Goal: Information Seeking & Learning: Learn about a topic

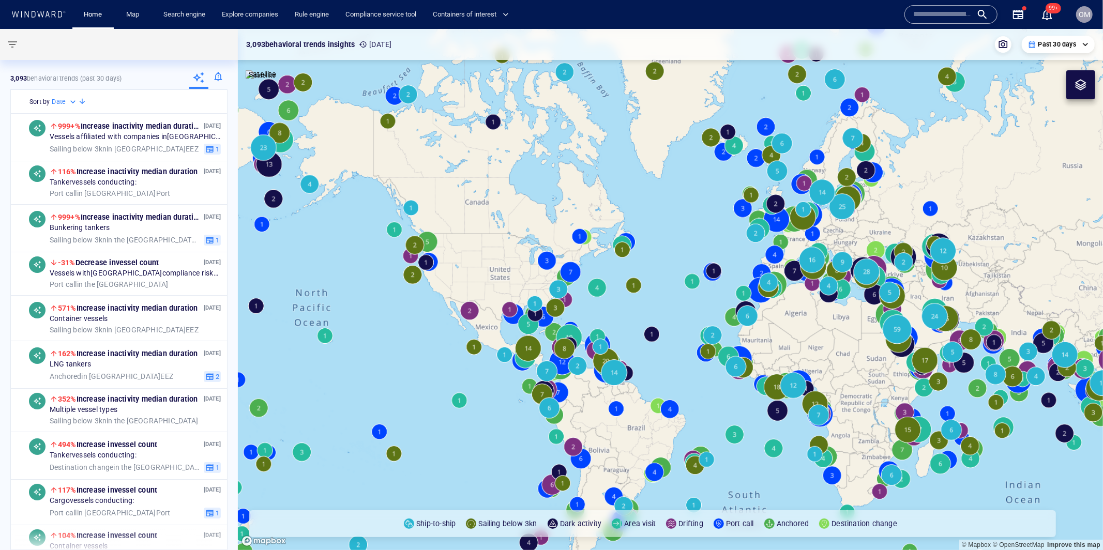
click at [961, 10] on input "text" at bounding box center [942, 15] width 59 height 16
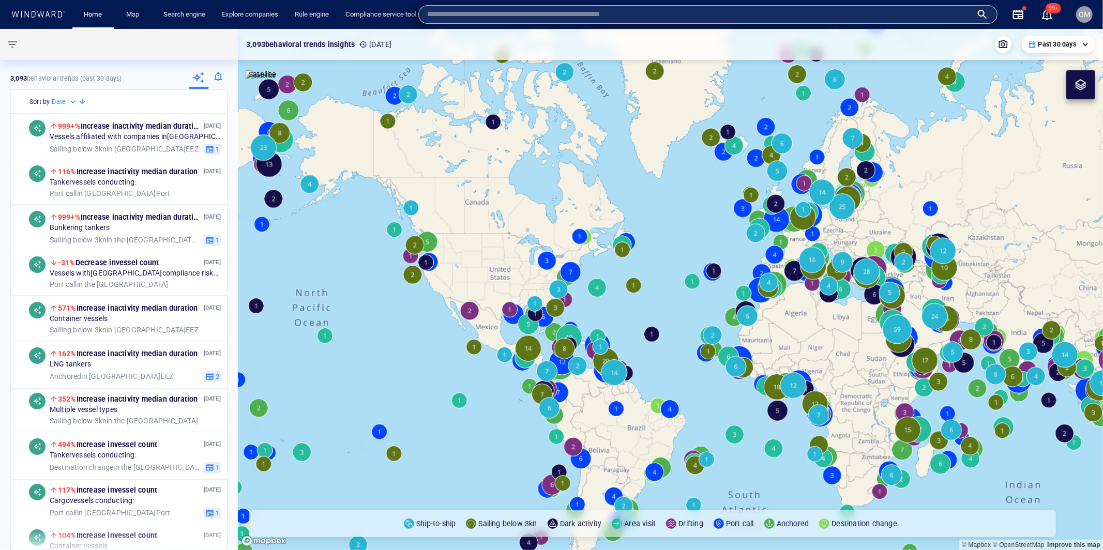
paste input "*******"
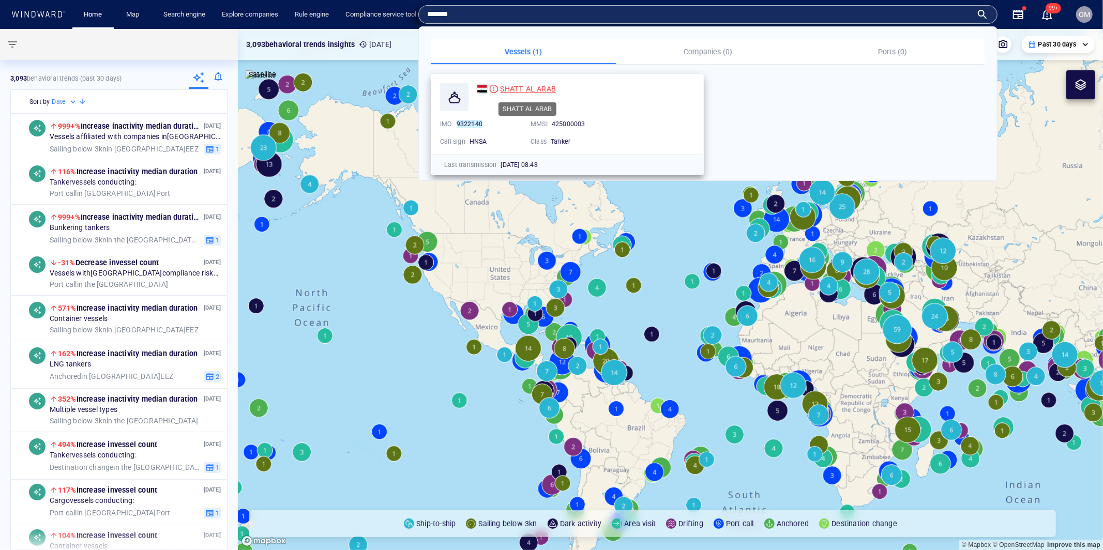
type input "*******"
click at [527, 85] on span "SHATT AL ARAB" at bounding box center [528, 89] width 56 height 8
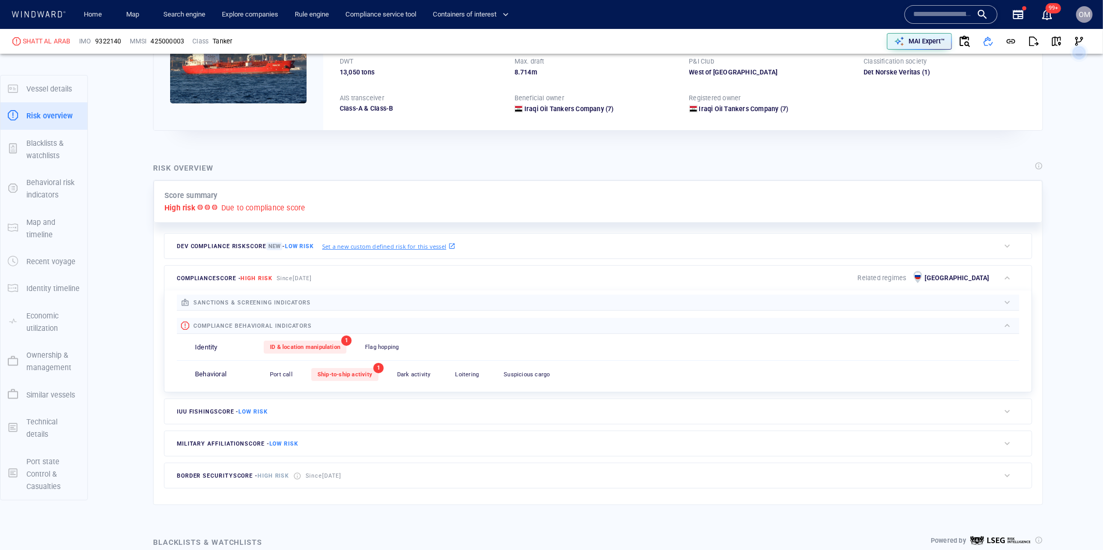
scroll to position [152, 0]
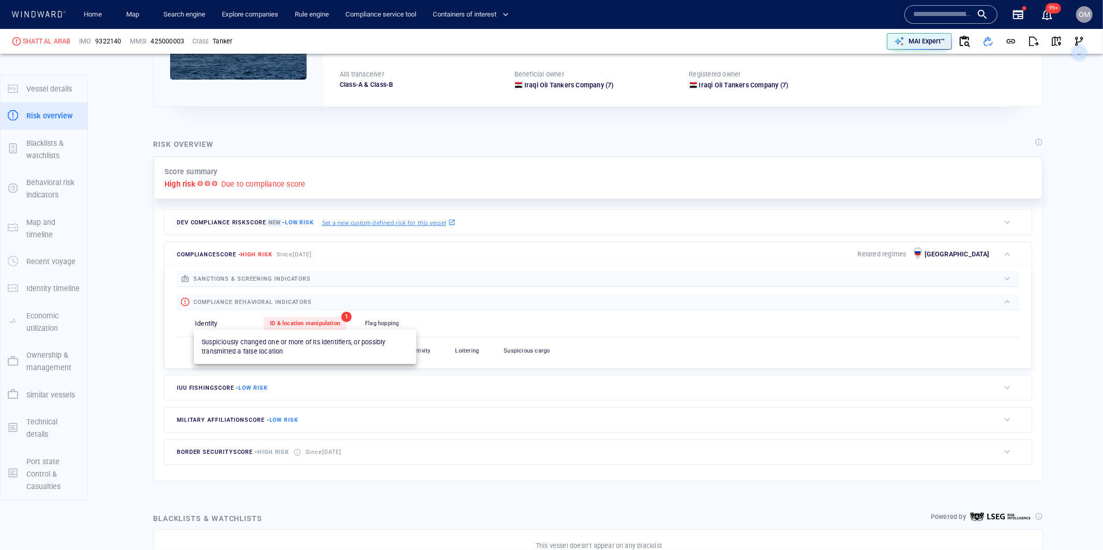
click at [320, 323] on span "ID & location manipulation" at bounding box center [305, 323] width 70 height 7
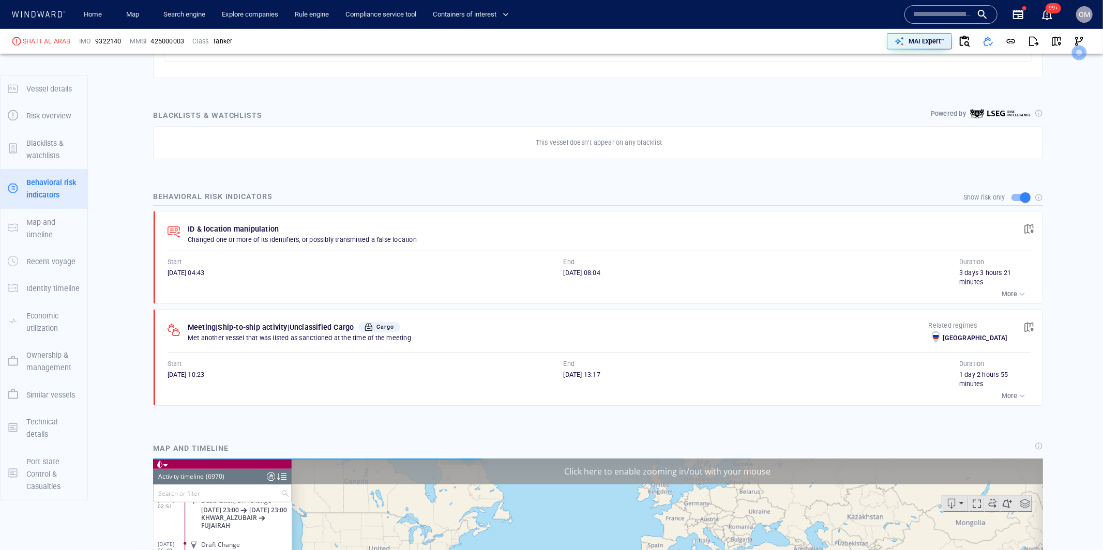
scroll to position [197889, 0]
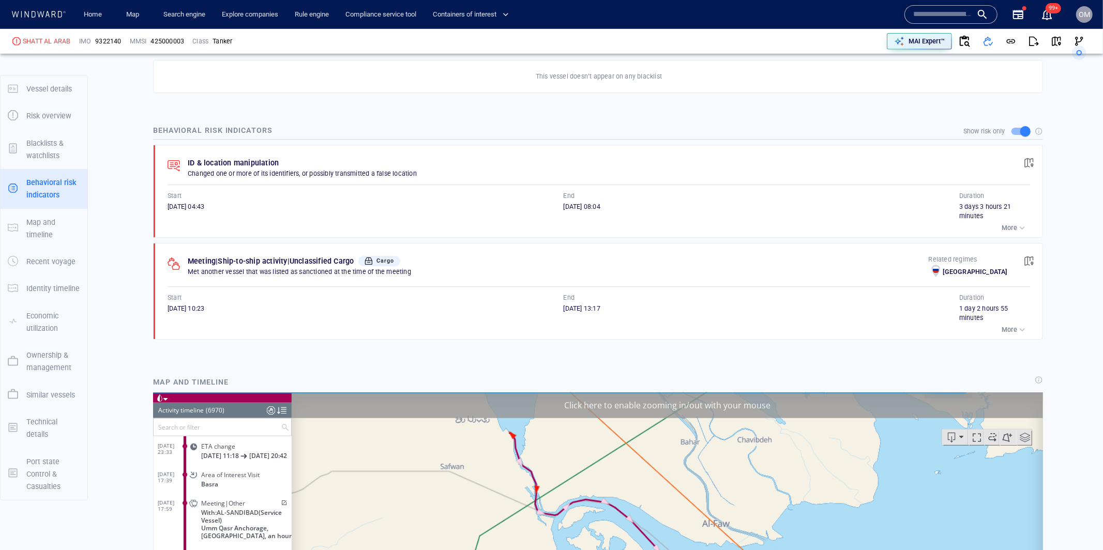
scroll to position [614, 0]
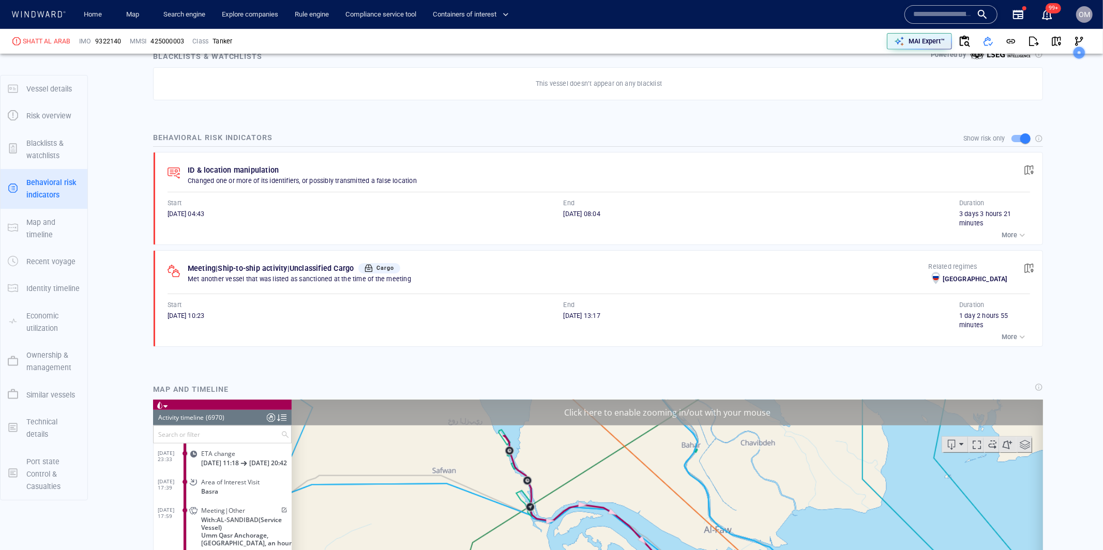
click at [1017, 229] on button "More" at bounding box center [1014, 235] width 31 height 14
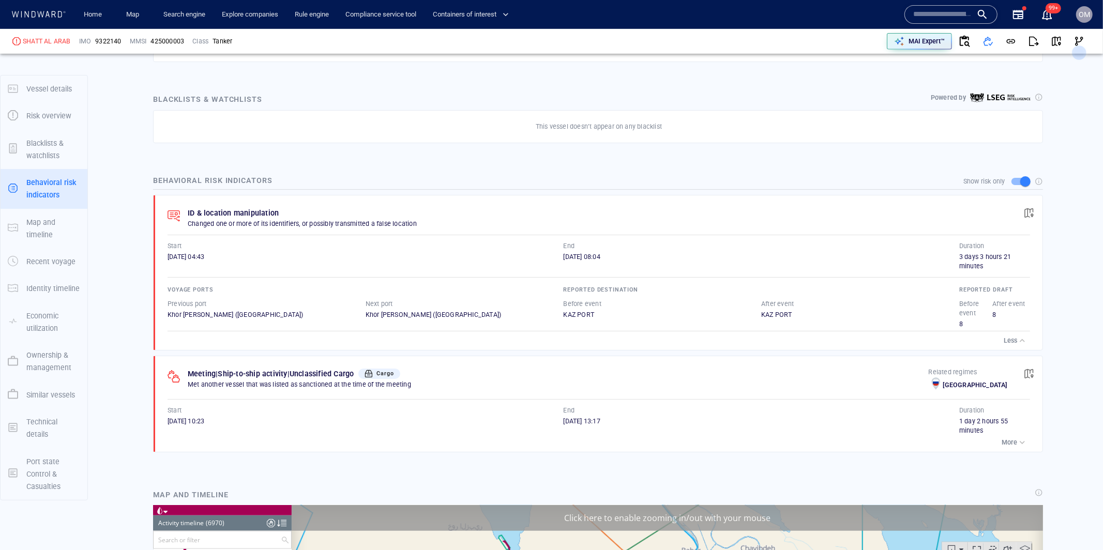
scroll to position [0, 0]
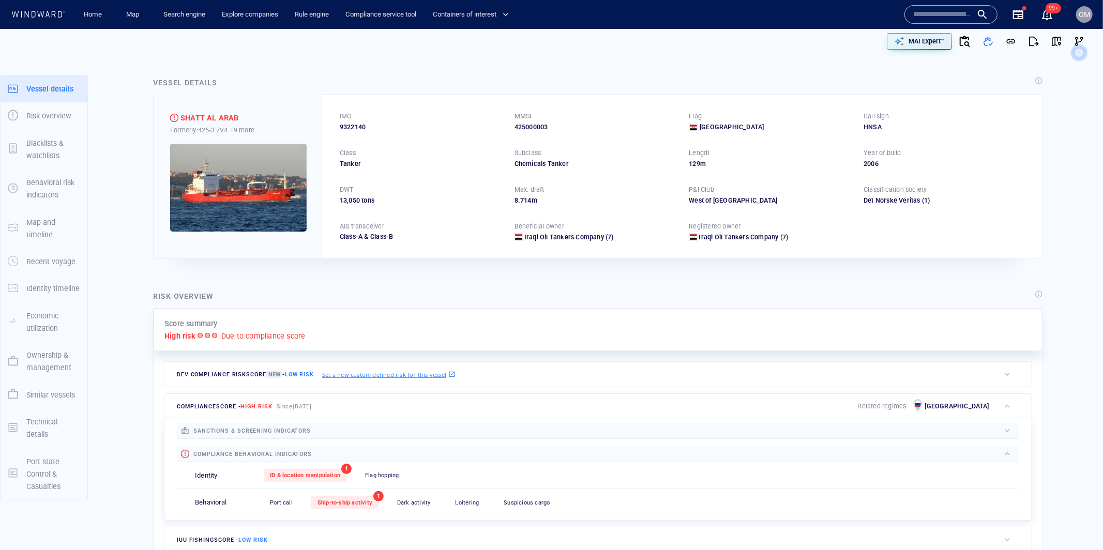
click at [351, 124] on span "9322140" at bounding box center [353, 127] width 26 height 9
copy span "9322140"
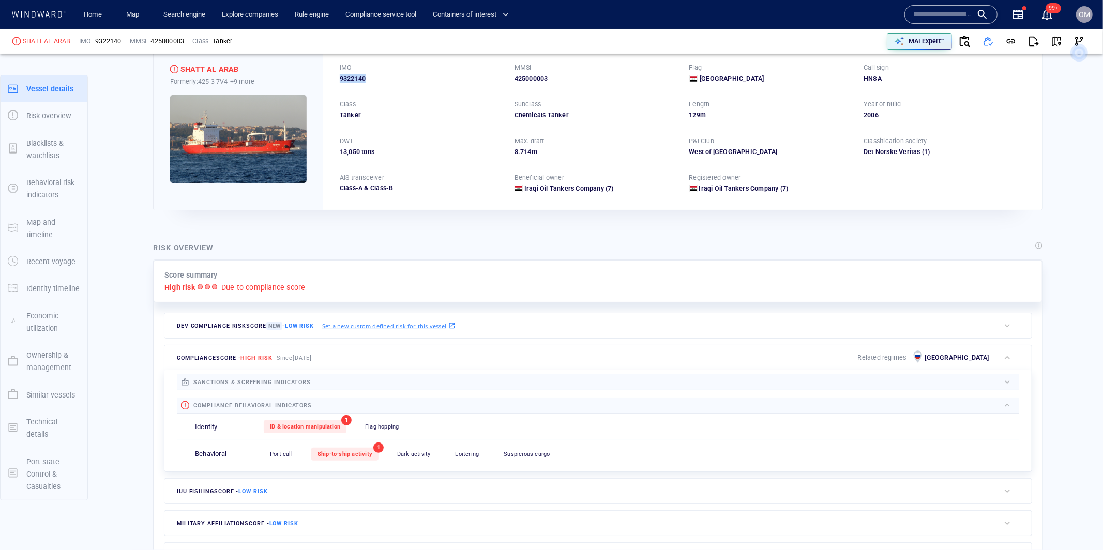
scroll to position [2, 0]
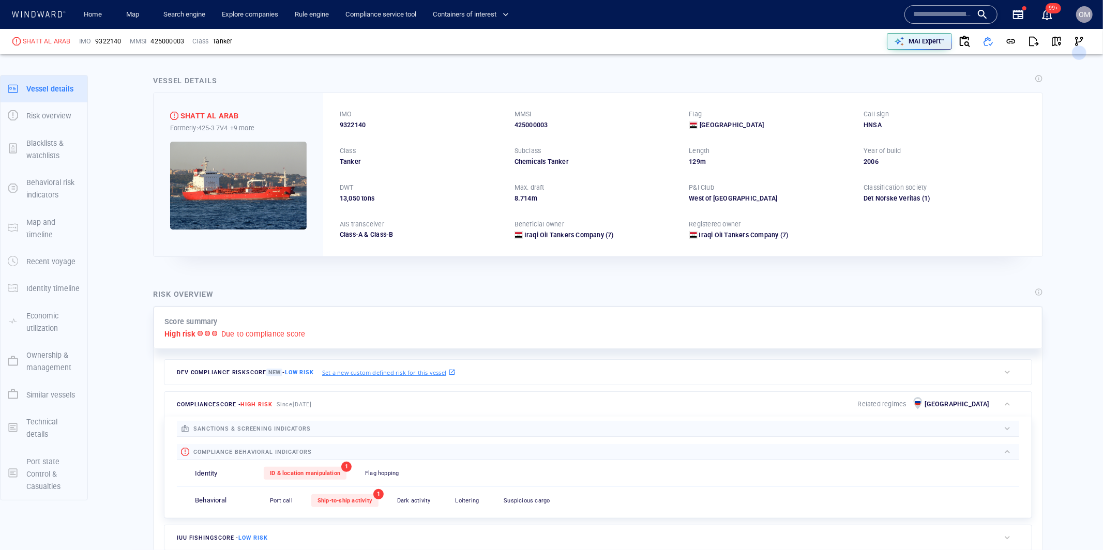
click at [521, 199] on span "714" at bounding box center [525, 198] width 11 height 8
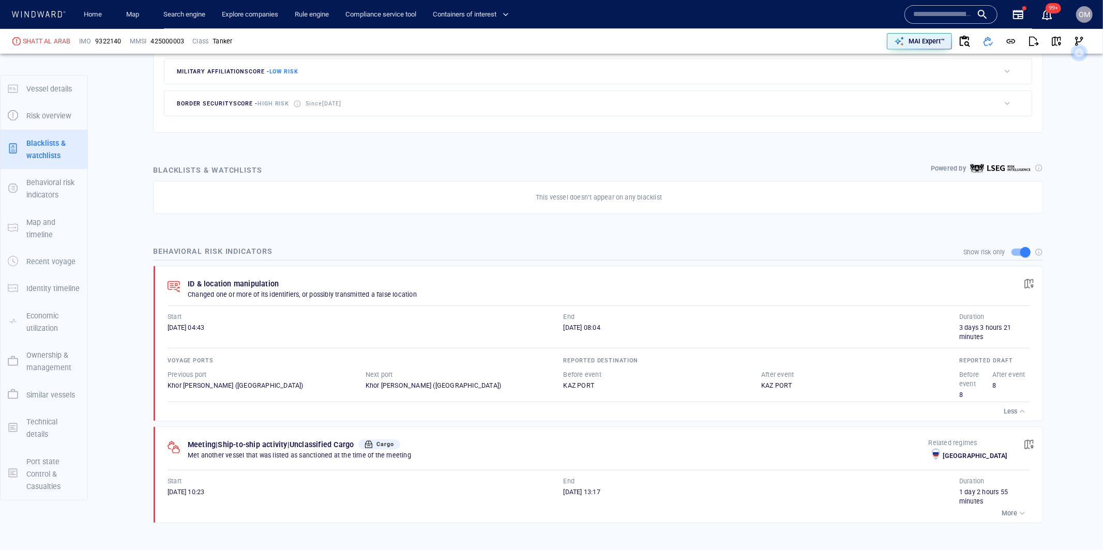
scroll to position [471, 0]
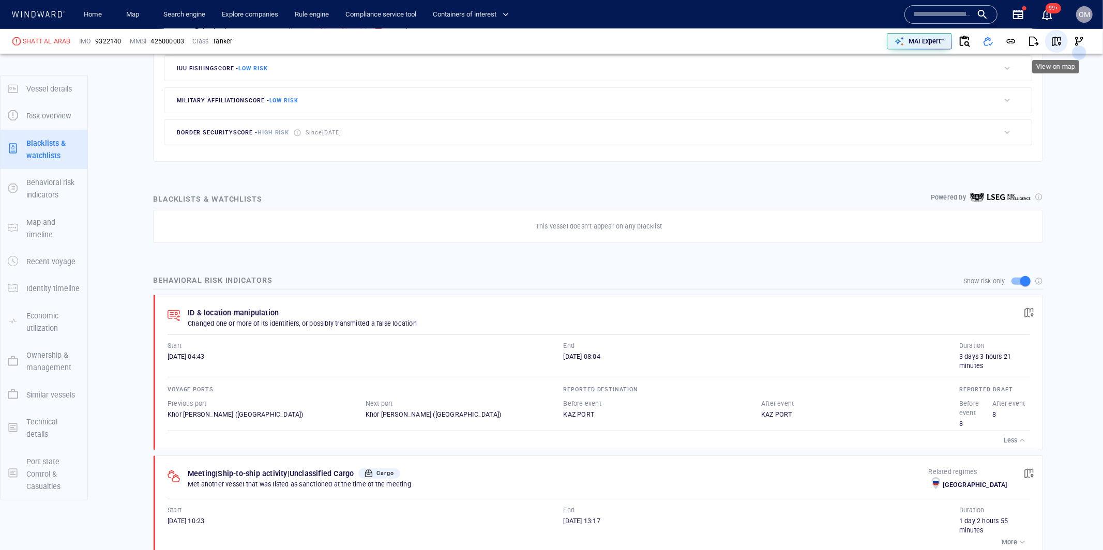
click at [1053, 47] on button "button" at bounding box center [1056, 41] width 23 height 23
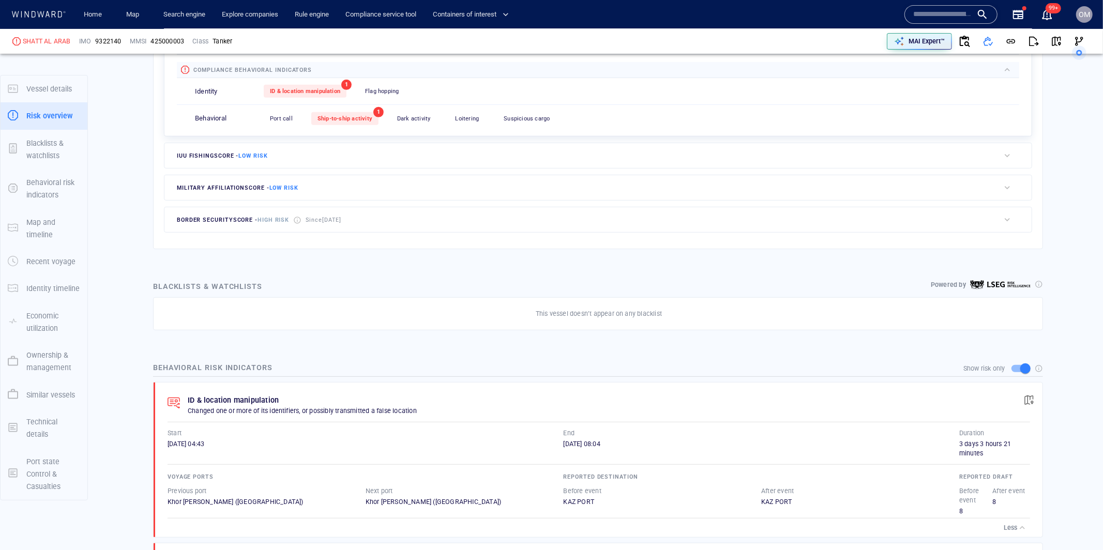
scroll to position [384, 0]
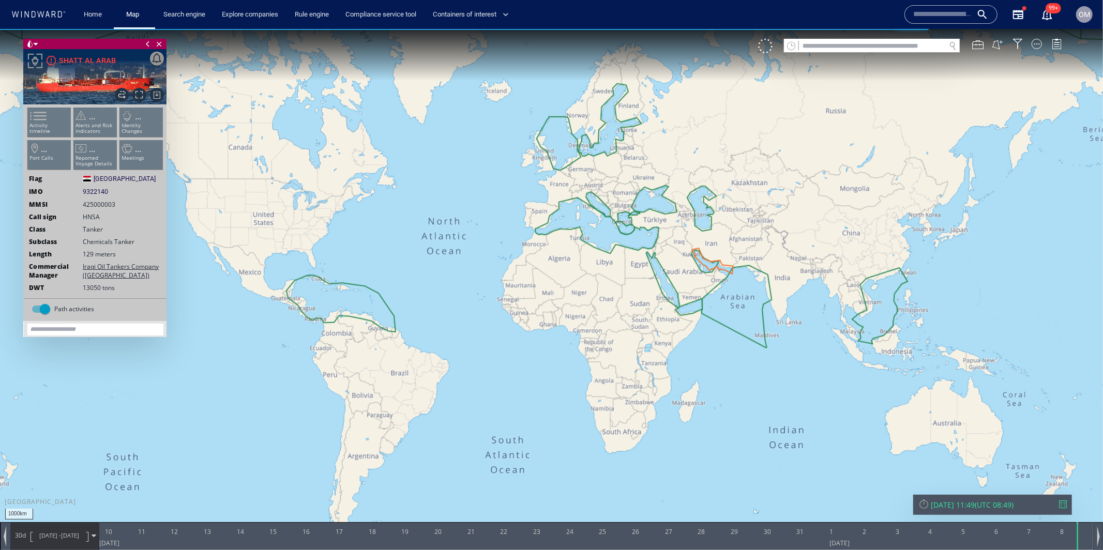
click at [42, 115] on ul "Activity timeline ... Alerts and Risk Indicators ... Identity Changes ... Port …" at bounding box center [95, 140] width 139 height 73
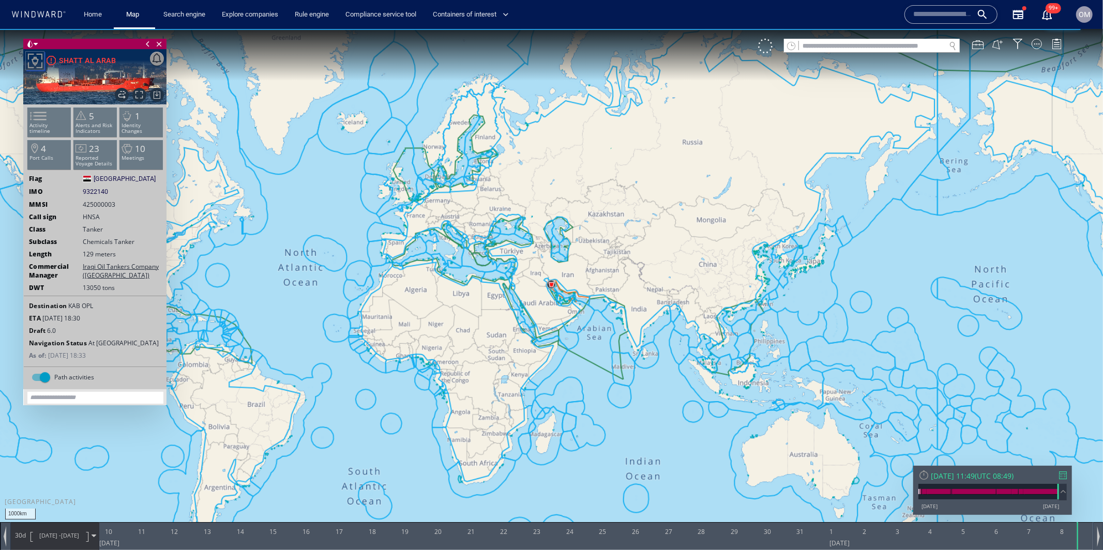
click at [40, 117] on span at bounding box center [32, 115] width 16 height 15
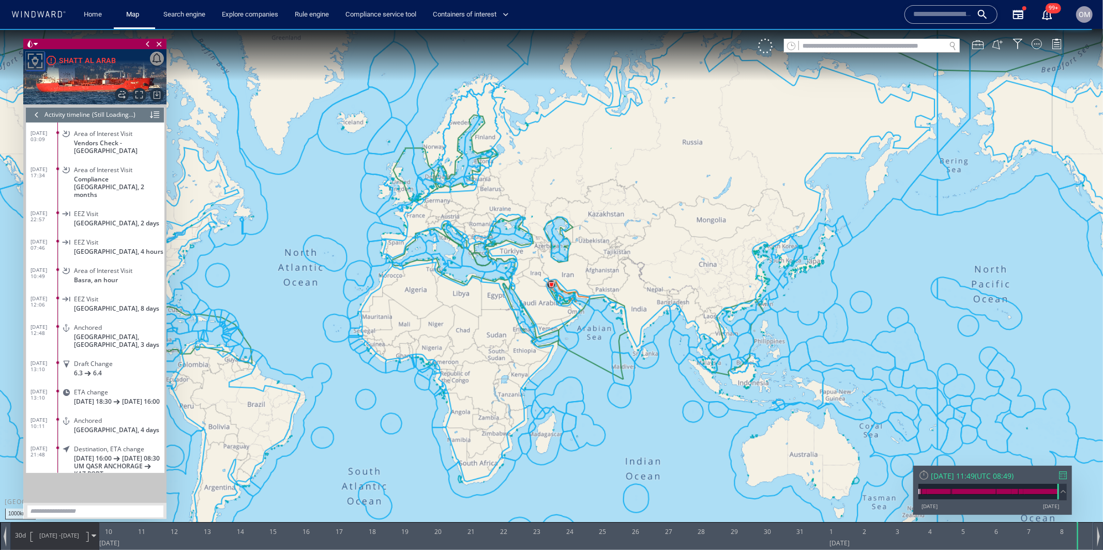
scroll to position [2606, 0]
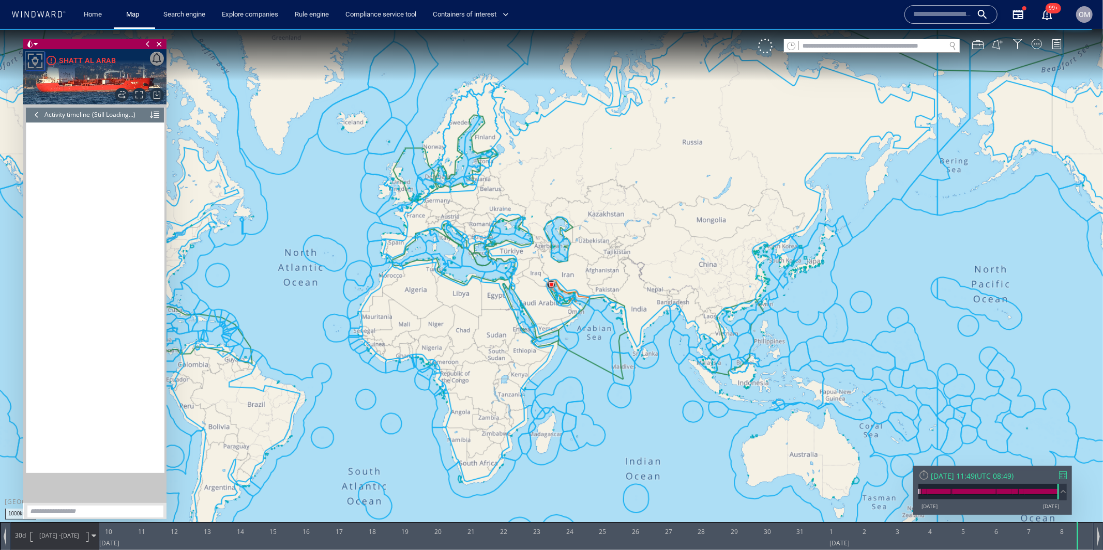
click at [40, 109] on div at bounding box center [36, 114] width 11 height 16
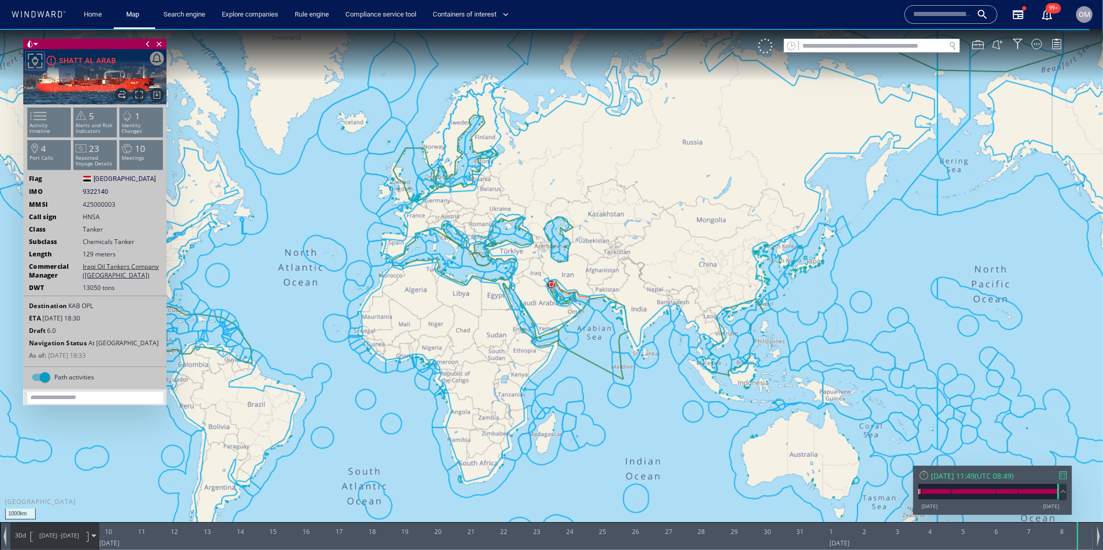
click at [40, 109] on span at bounding box center [32, 115] width 16 height 15
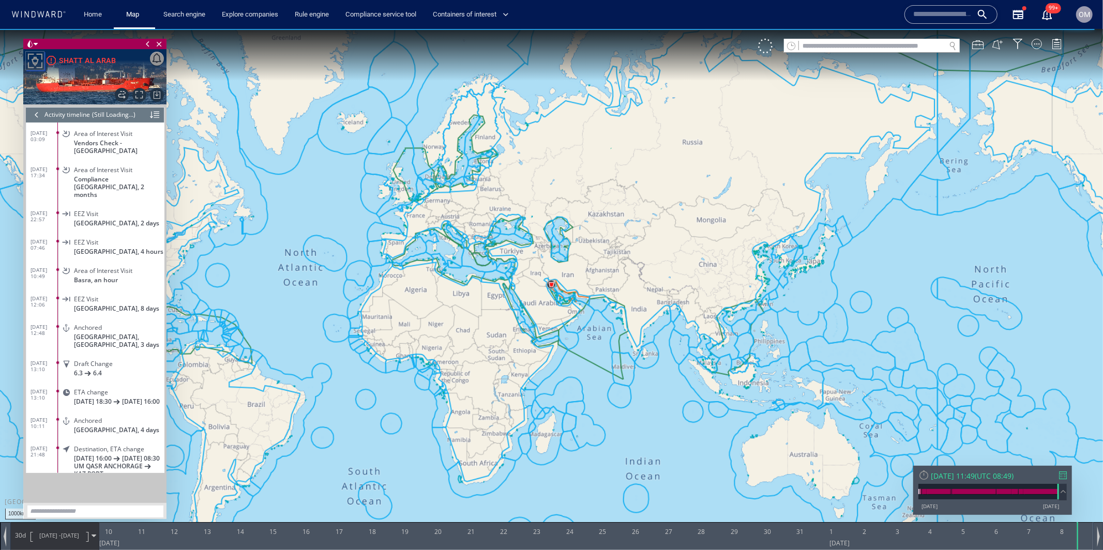
scroll to position [2606, 0]
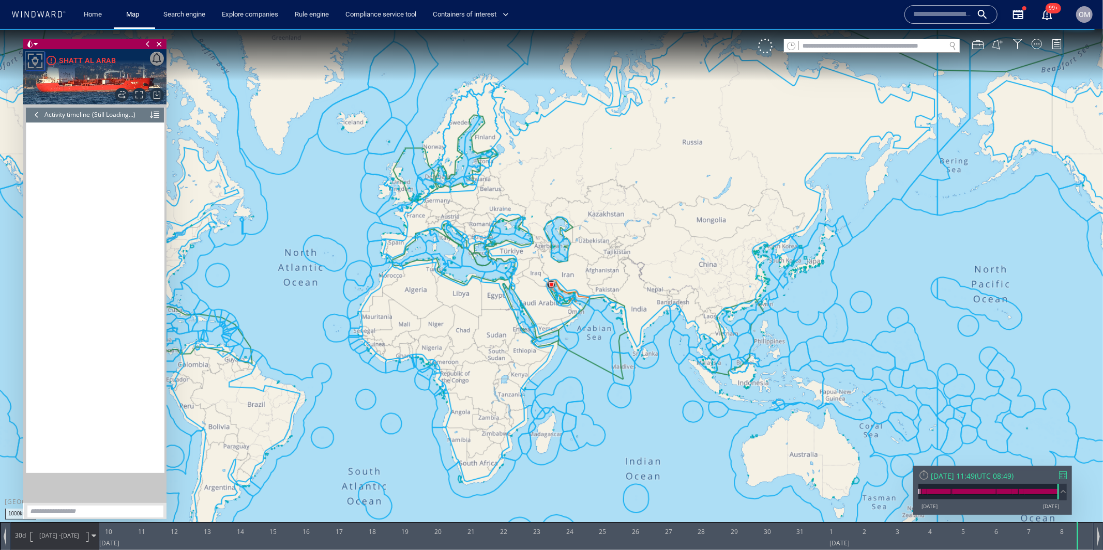
click at [40, 109] on div at bounding box center [36, 114] width 11 height 16
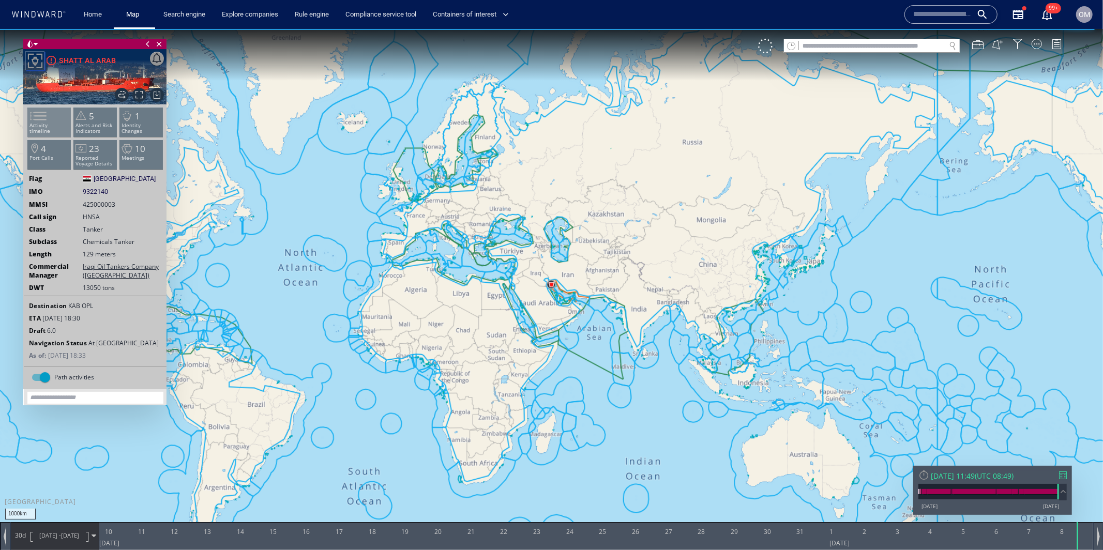
click at [62, 119] on li "Activity timeline" at bounding box center [49, 121] width 44 height 30
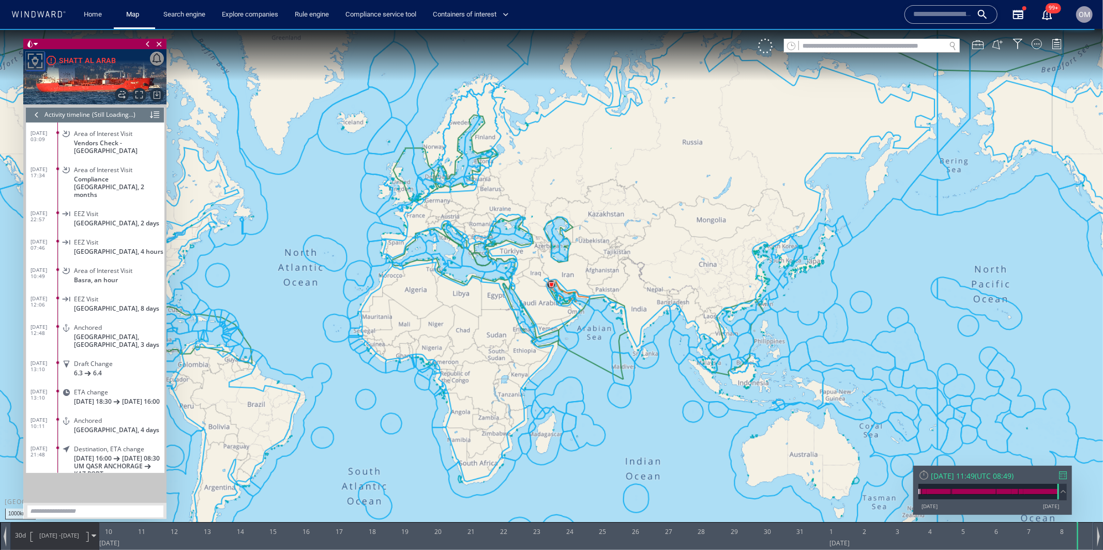
scroll to position [2606, 0]
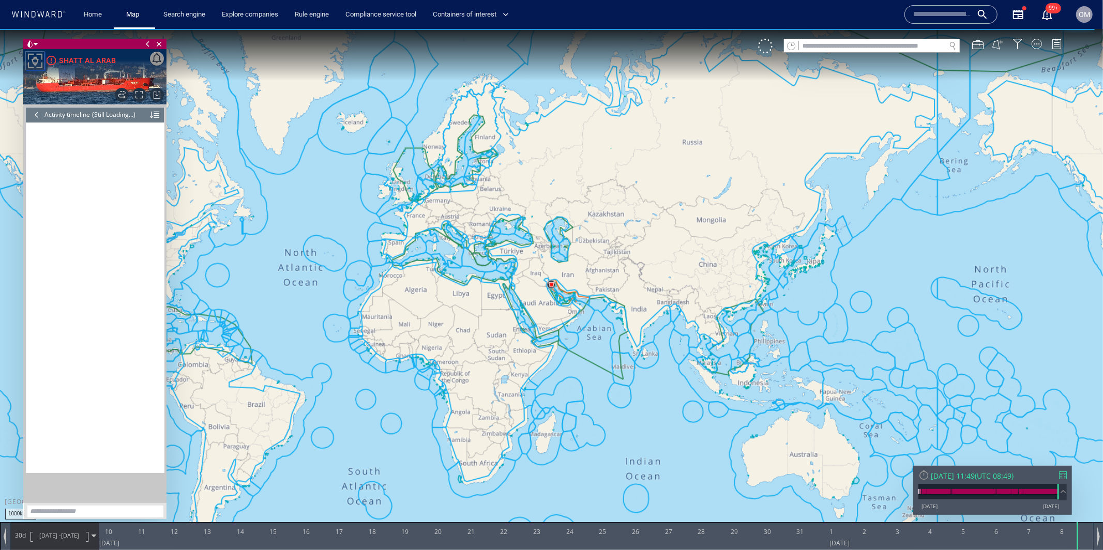
click at [32, 115] on div at bounding box center [36, 114] width 11 height 16
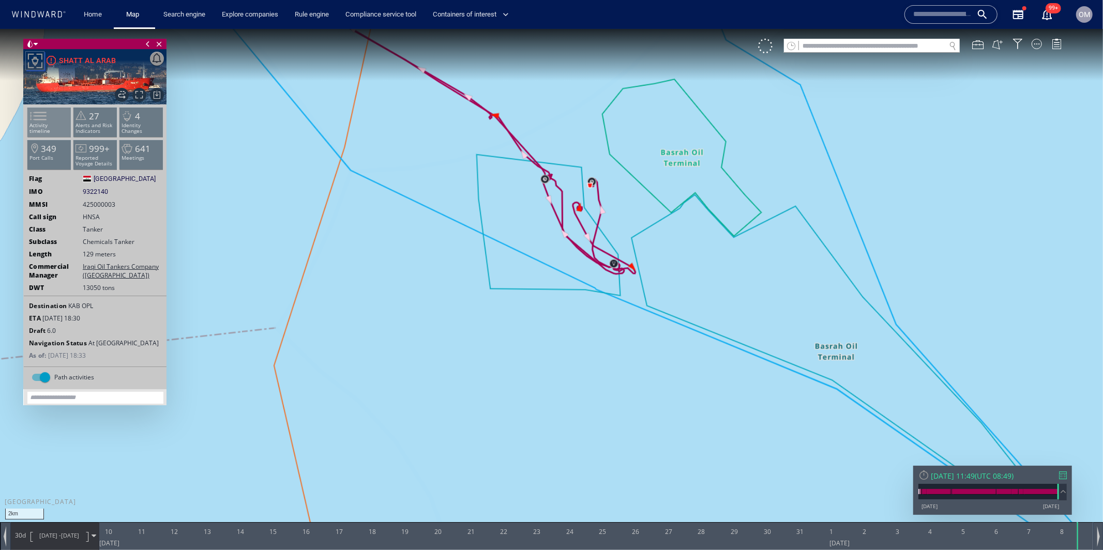
click at [34, 114] on span at bounding box center [32, 115] width 16 height 15
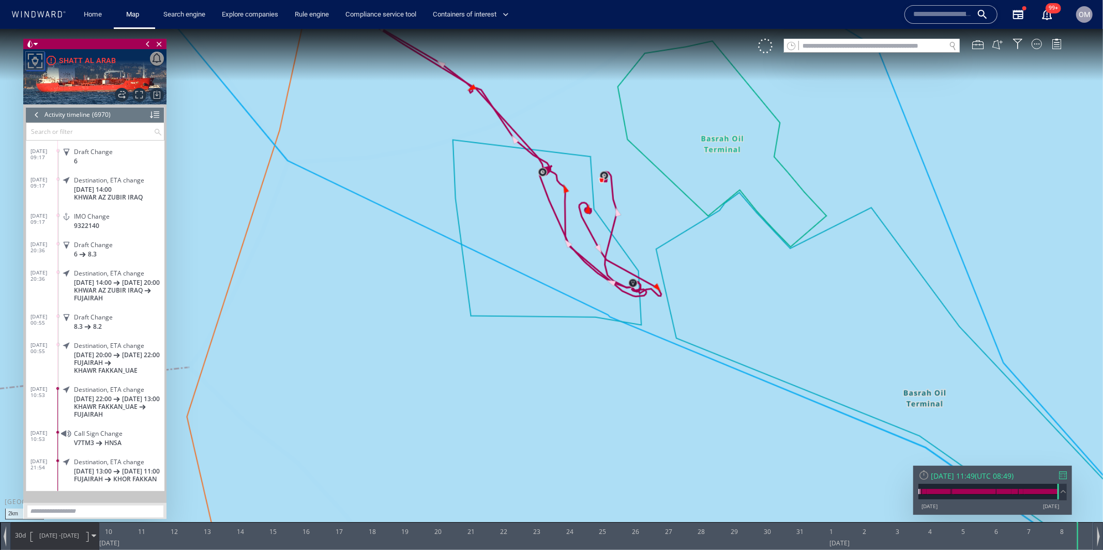
scroll to position [197813, 0]
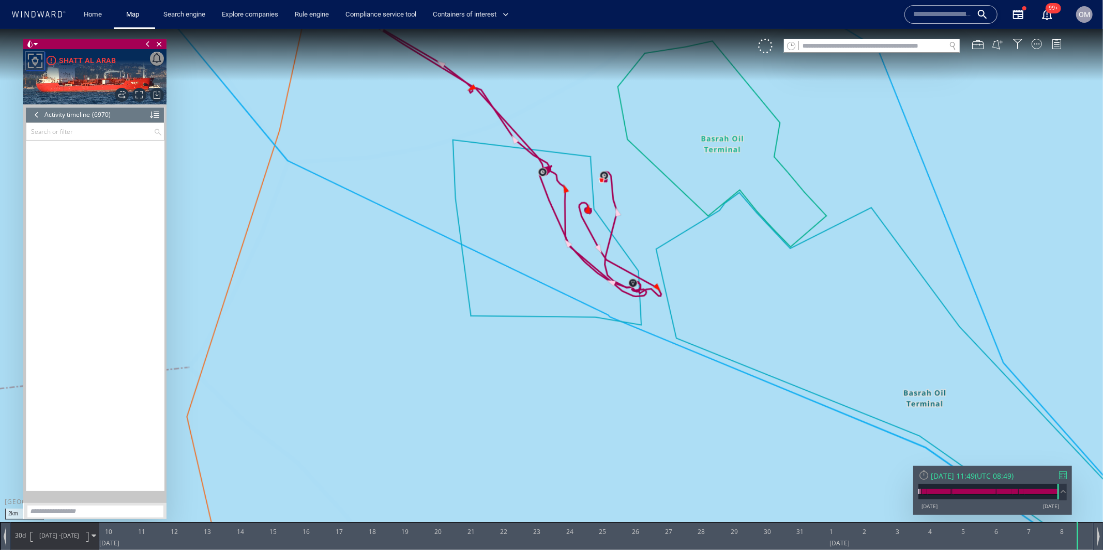
click at [39, 116] on div at bounding box center [36, 114] width 11 height 16
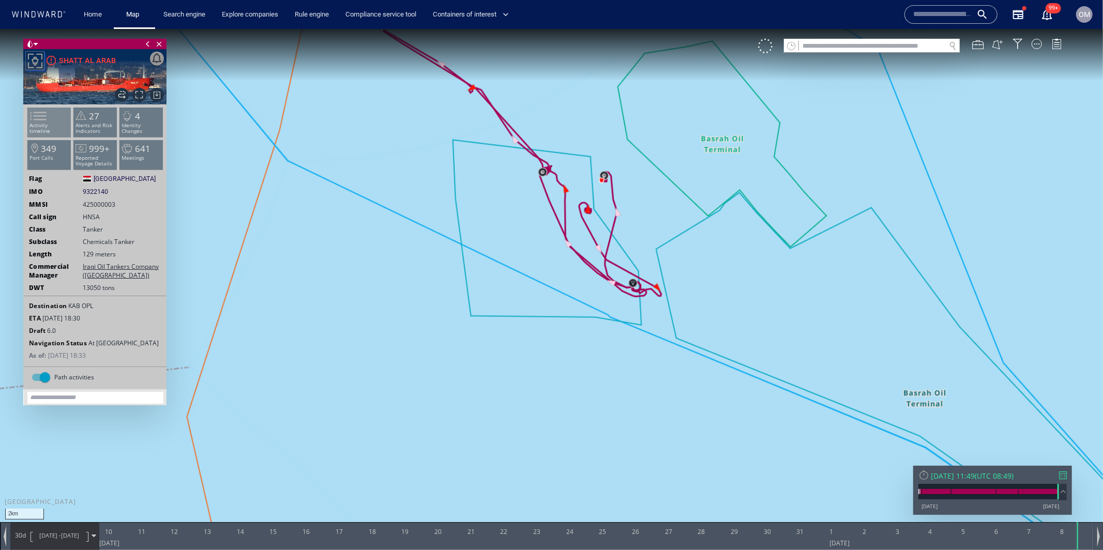
click at [53, 123] on p "Activity timeline" at bounding box center [49, 127] width 44 height 11
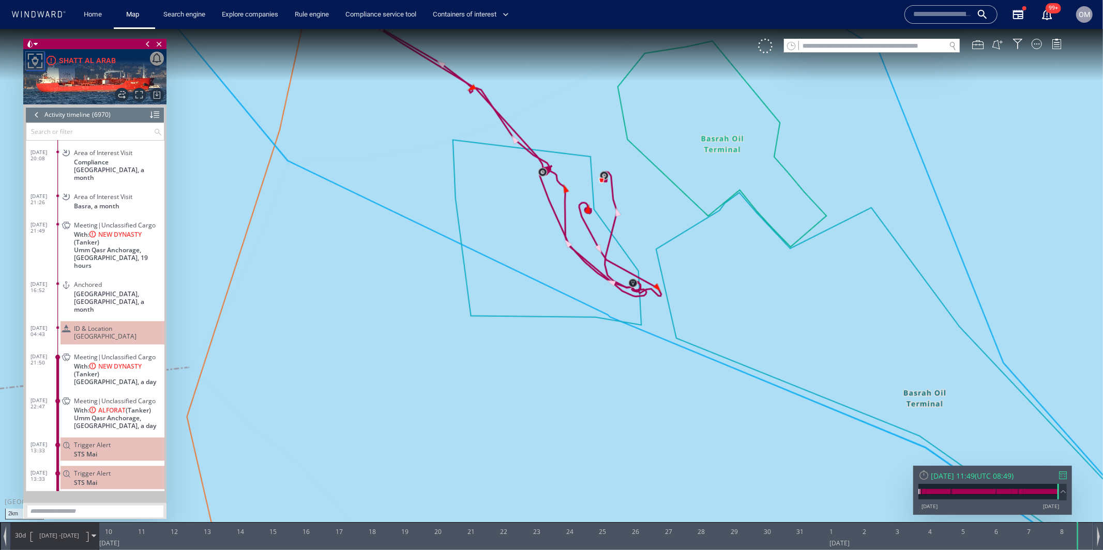
scroll to position [197158, 0]
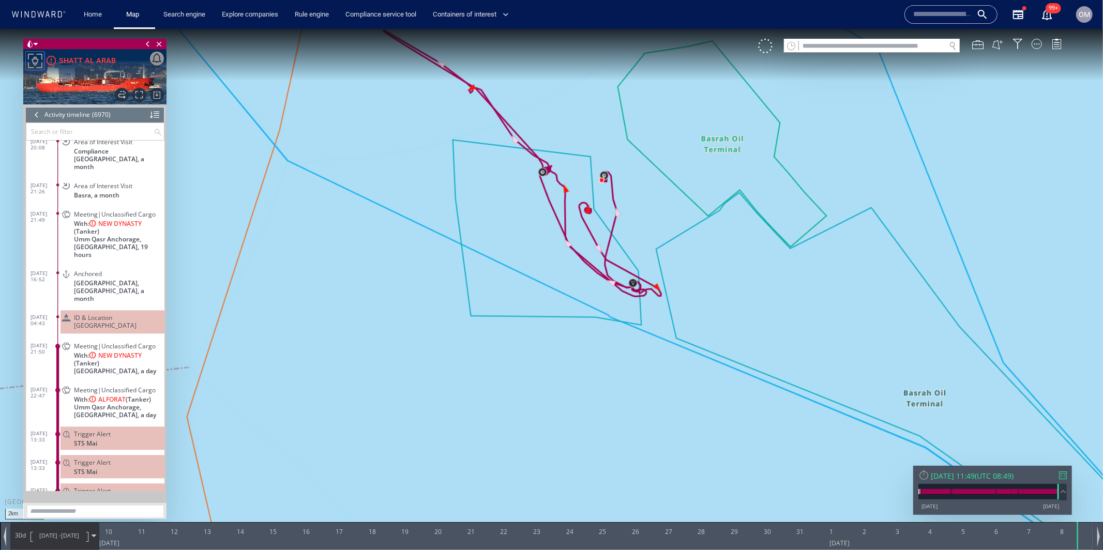
click at [131, 313] on span "ID & Location [GEOGRAPHIC_DATA]" at bounding box center [117, 321] width 86 height 16
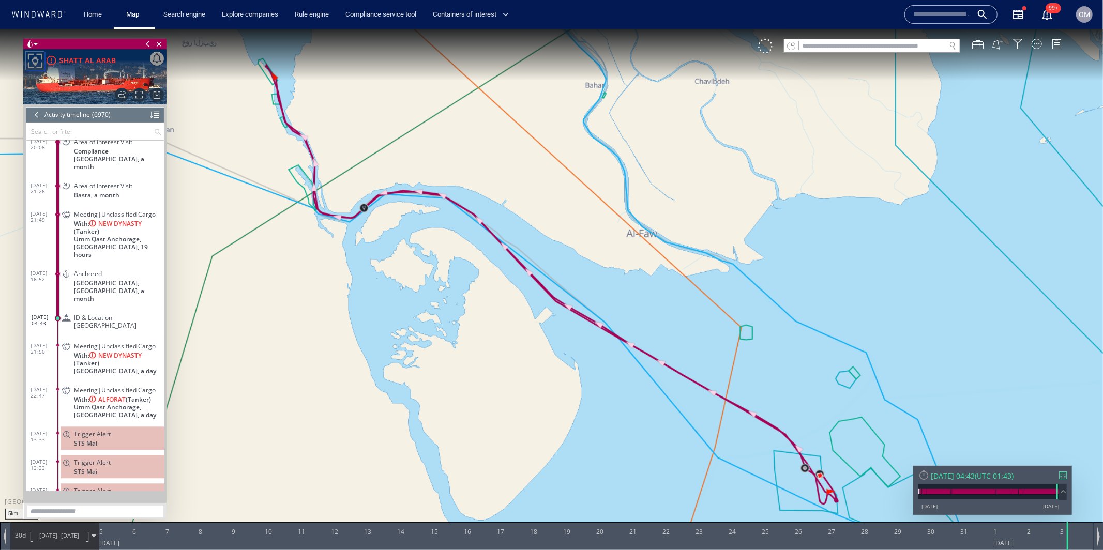
click at [37, 115] on div at bounding box center [36, 114] width 11 height 16
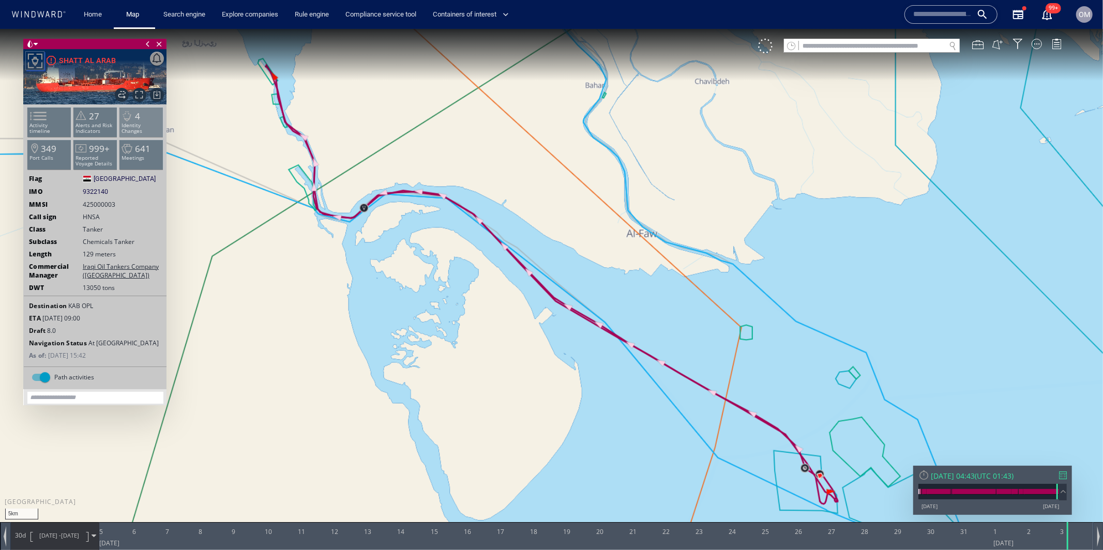
click at [142, 124] on p "Identity Changes" at bounding box center [141, 127] width 44 height 11
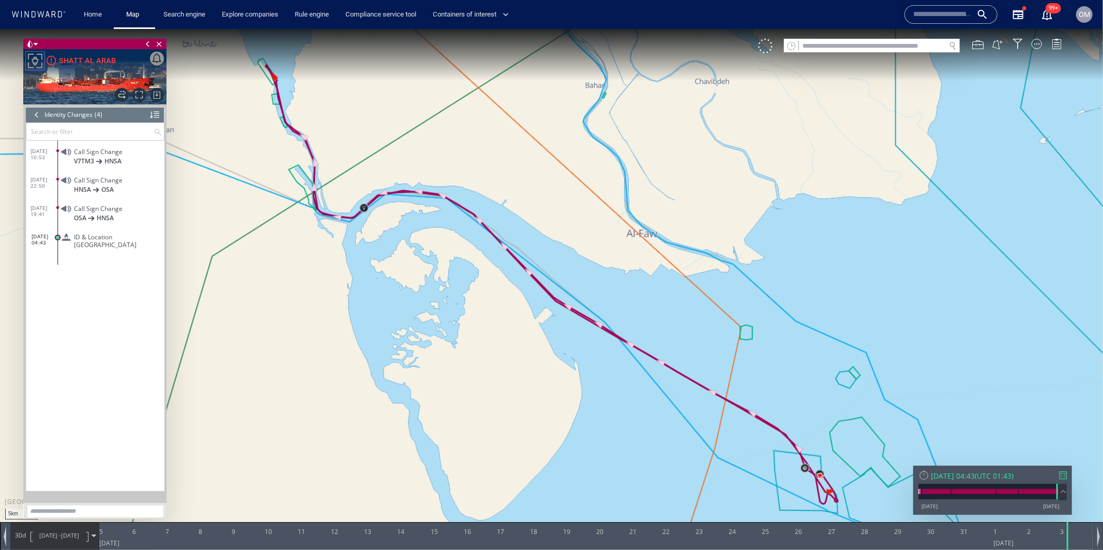
click at [39, 112] on div at bounding box center [36, 114] width 11 height 16
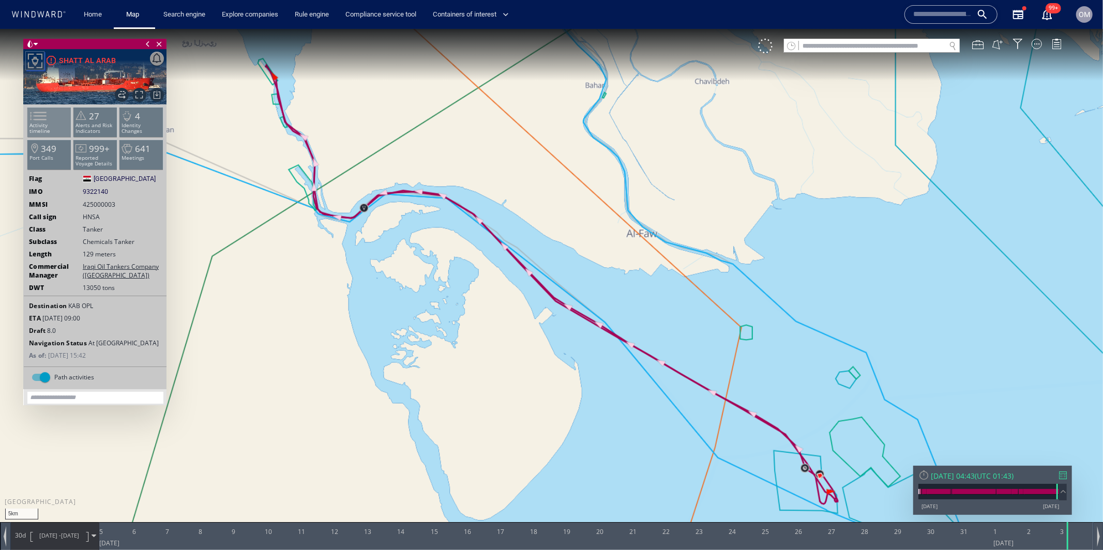
click at [55, 115] on li "Activity timeline" at bounding box center [49, 121] width 44 height 30
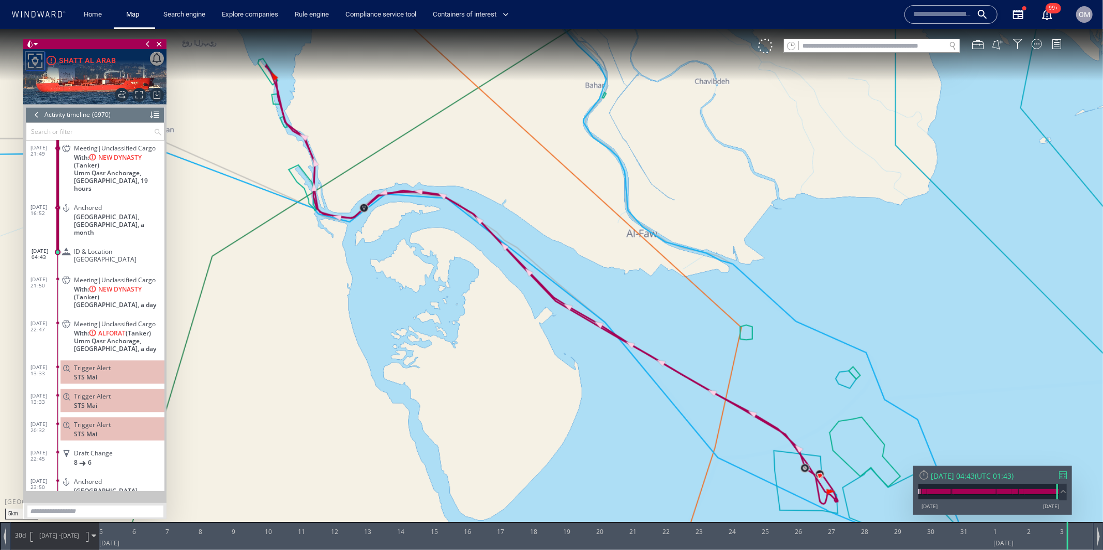
scroll to position [197222, 0]
click at [139, 249] on span "ID & Location [GEOGRAPHIC_DATA]" at bounding box center [117, 257] width 86 height 16
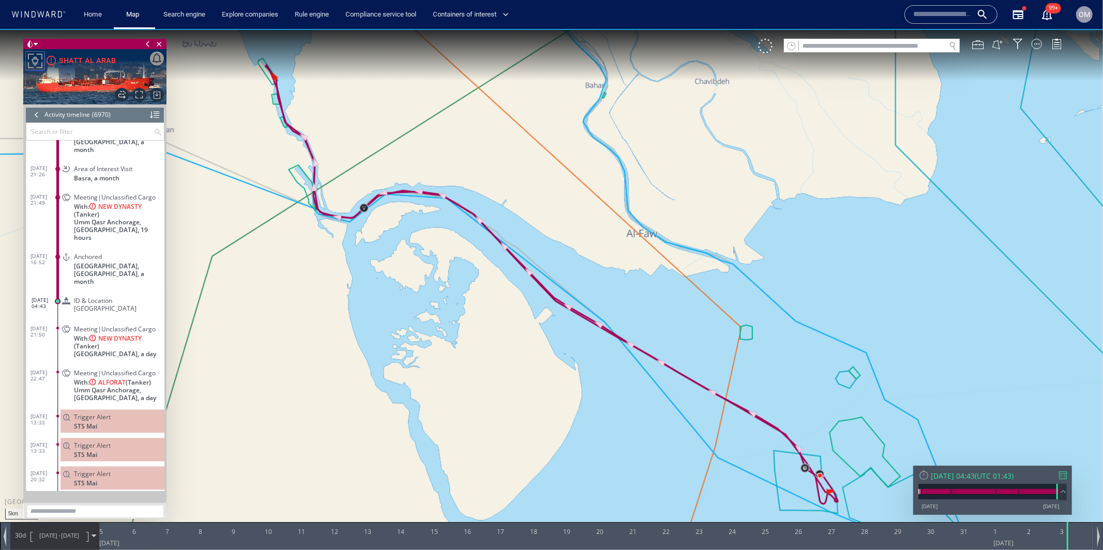
scroll to position [197170, 0]
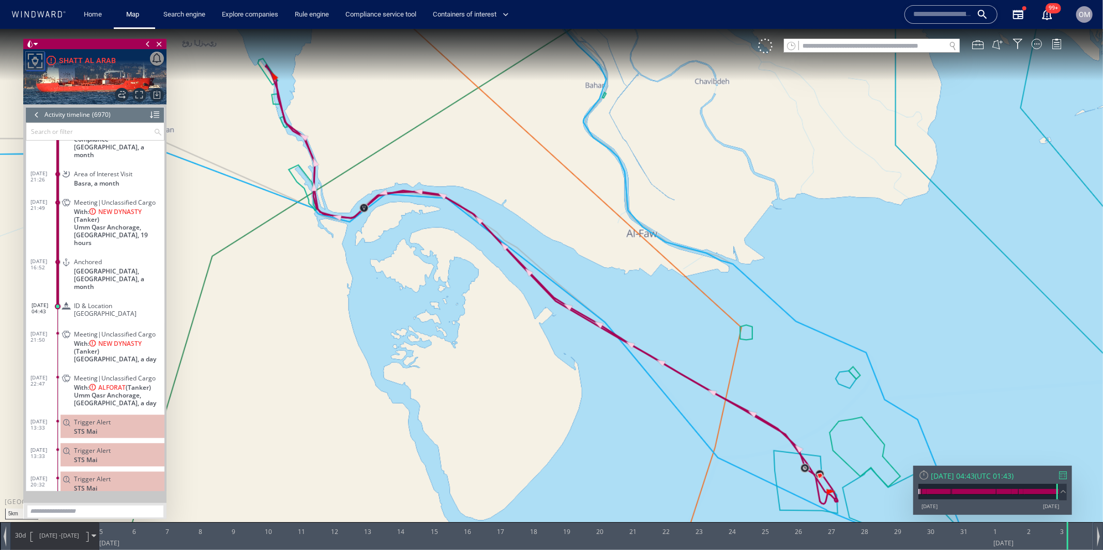
click at [33, 114] on div at bounding box center [36, 114] width 11 height 16
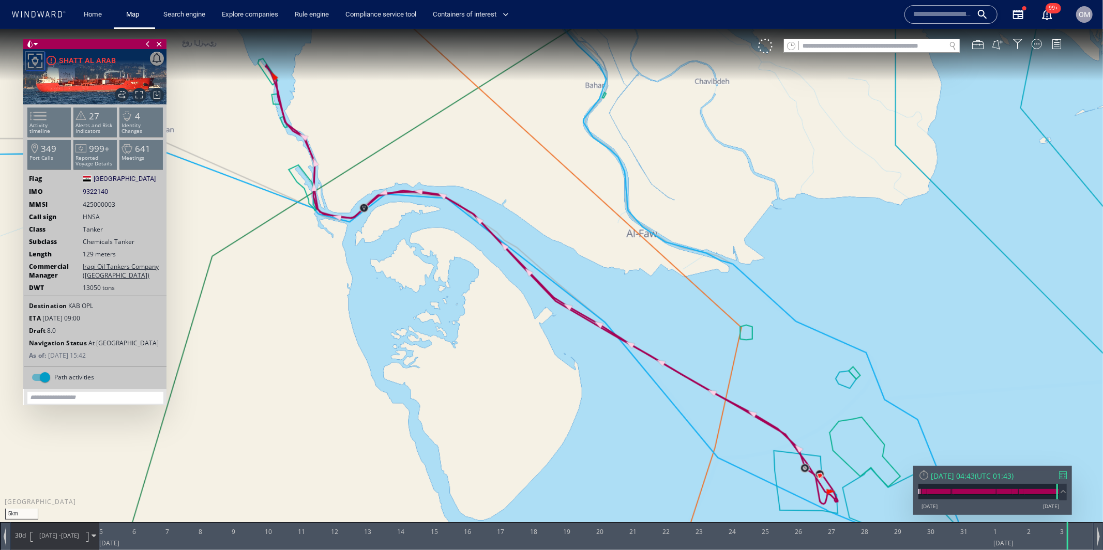
click at [97, 206] on span "425000003" at bounding box center [99, 204] width 33 height 9
drag, startPoint x: 121, startPoint y: 206, endPoint x: 80, endPoint y: 206, distance: 41.9
click at [80, 206] on div "MMSI 425000003" at bounding box center [95, 204] width 143 height 9
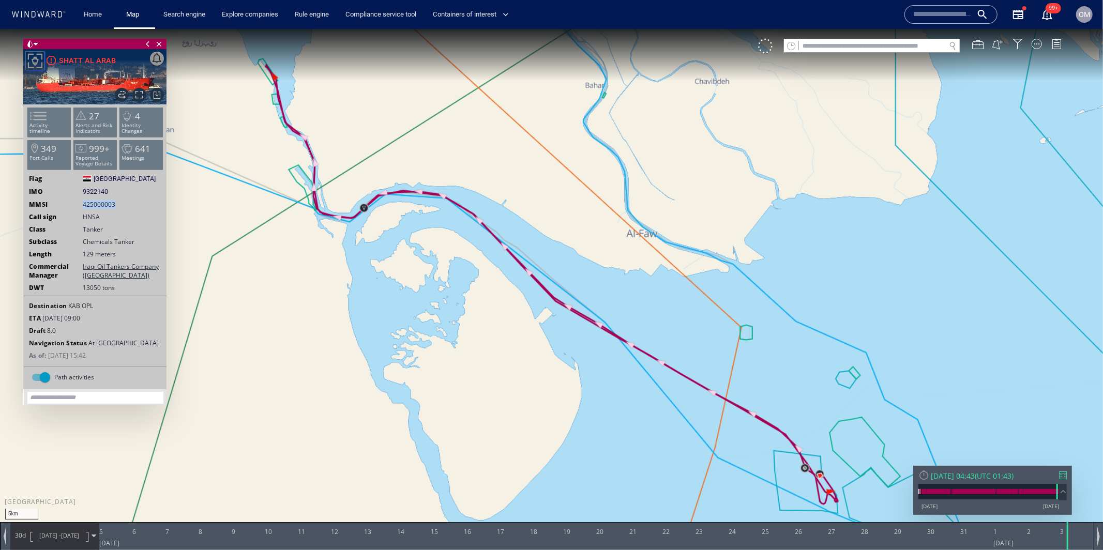
copy span "425000003"
click at [845, 50] on input "text" at bounding box center [872, 46] width 146 height 14
paste input "*********"
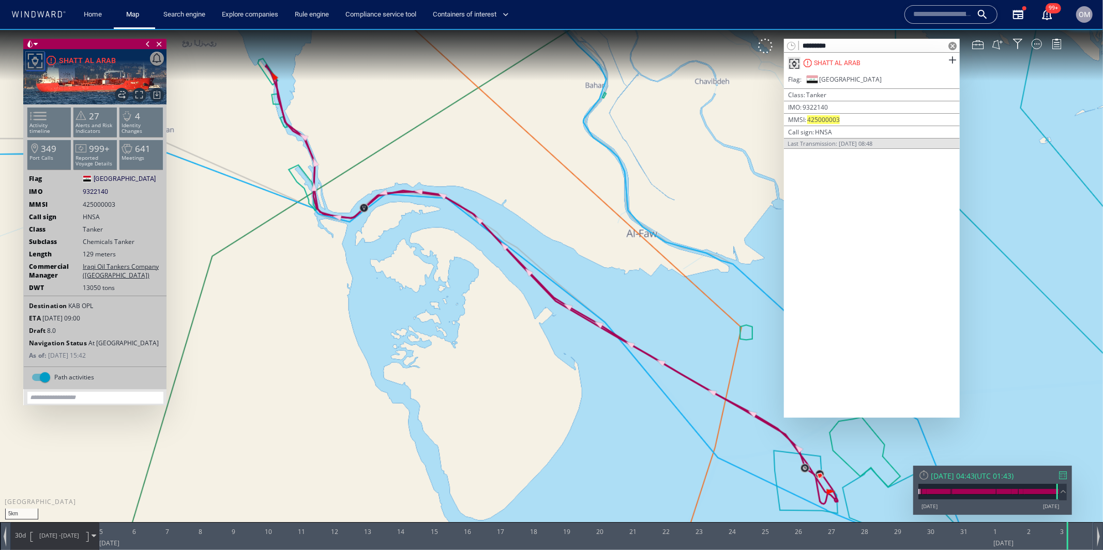
type input "*********"
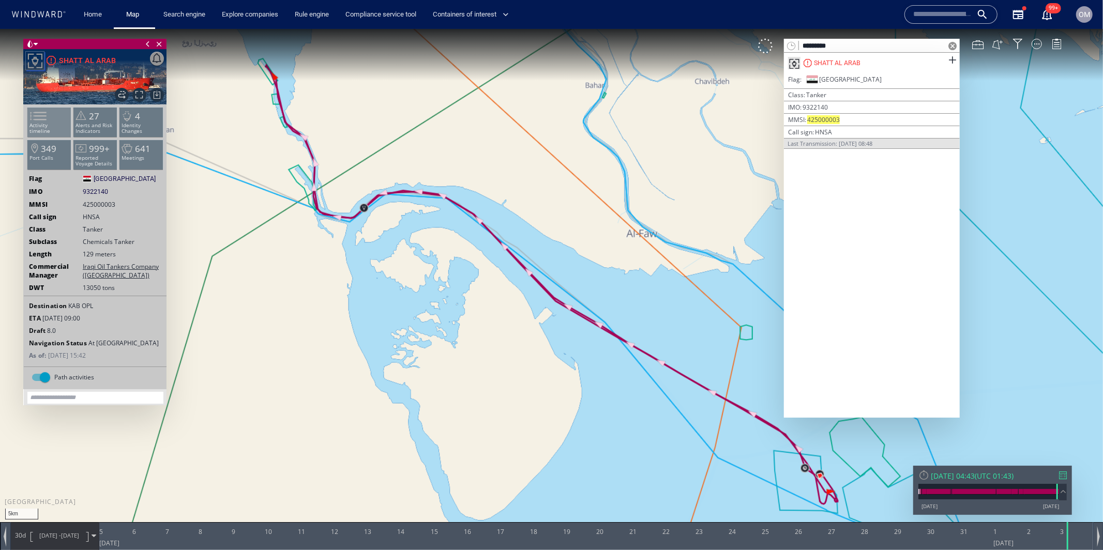
click at [34, 111] on span at bounding box center [32, 115] width 16 height 15
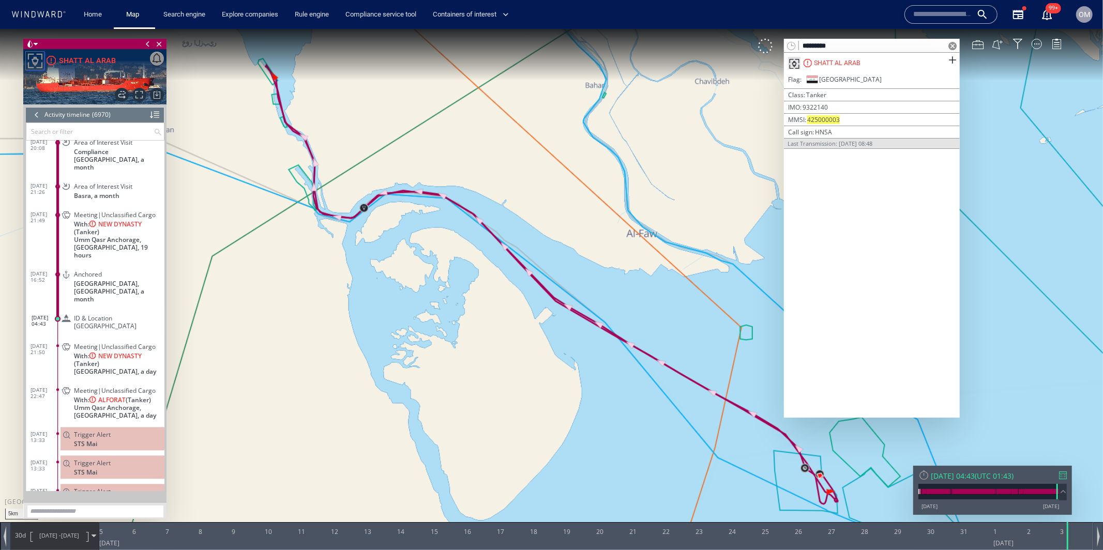
scroll to position [197155, 0]
click at [38, 119] on div at bounding box center [36, 114] width 11 height 16
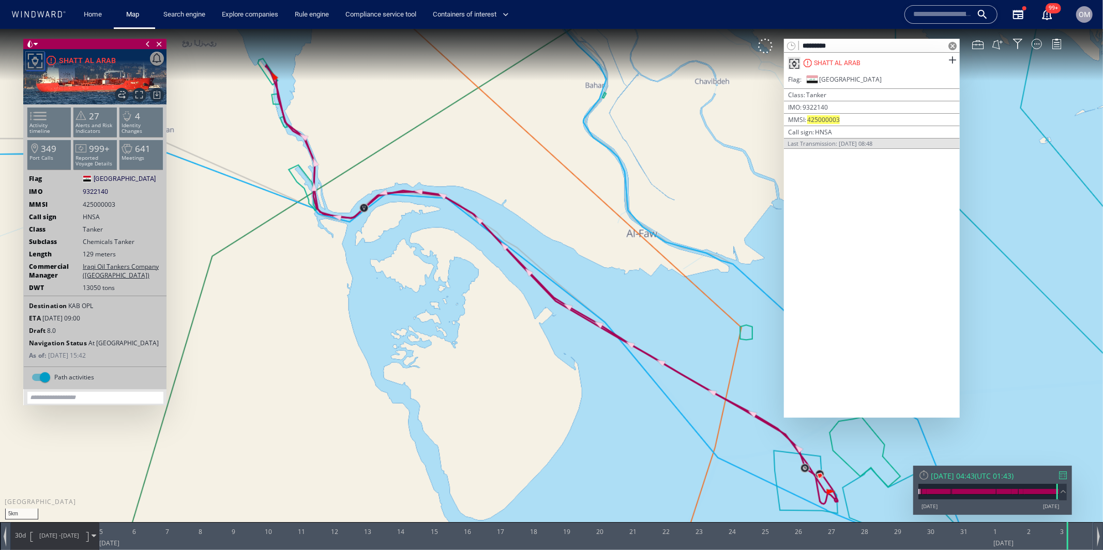
click at [38, 119] on span at bounding box center [32, 115] width 16 height 15
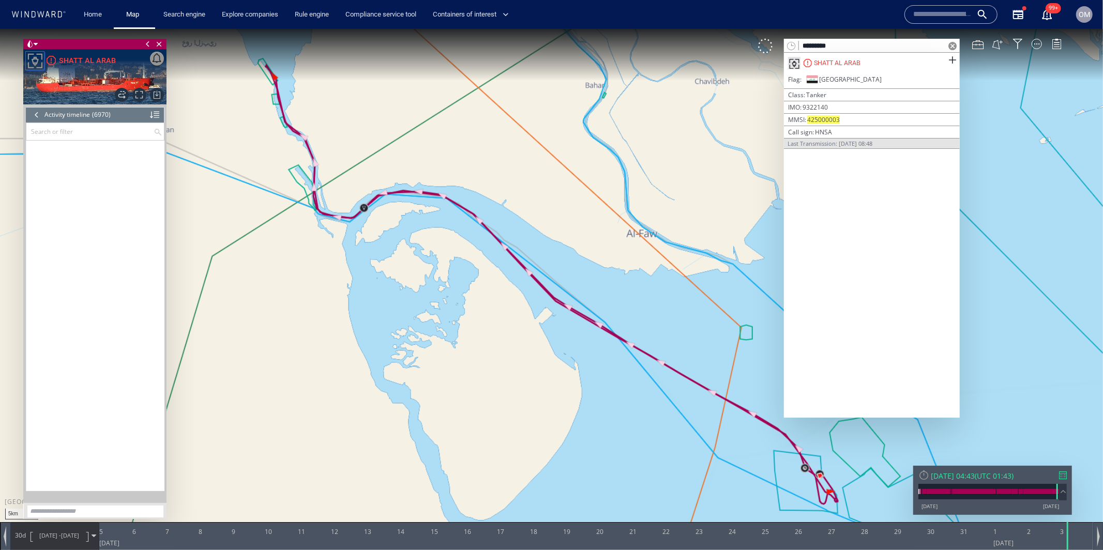
scroll to position [197254, 0]
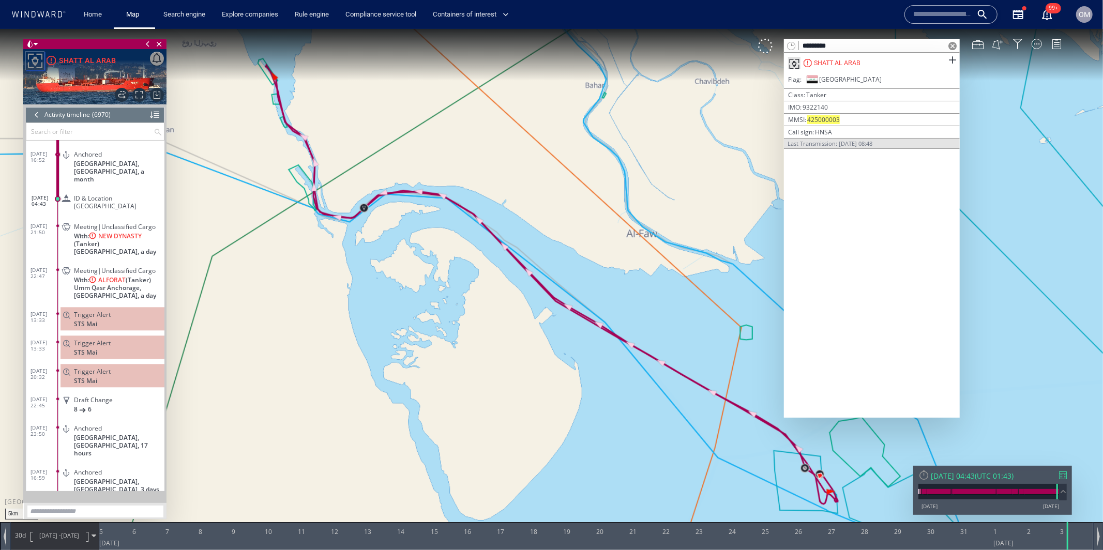
click at [47, 136] on input "text" at bounding box center [89, 131] width 127 height 17
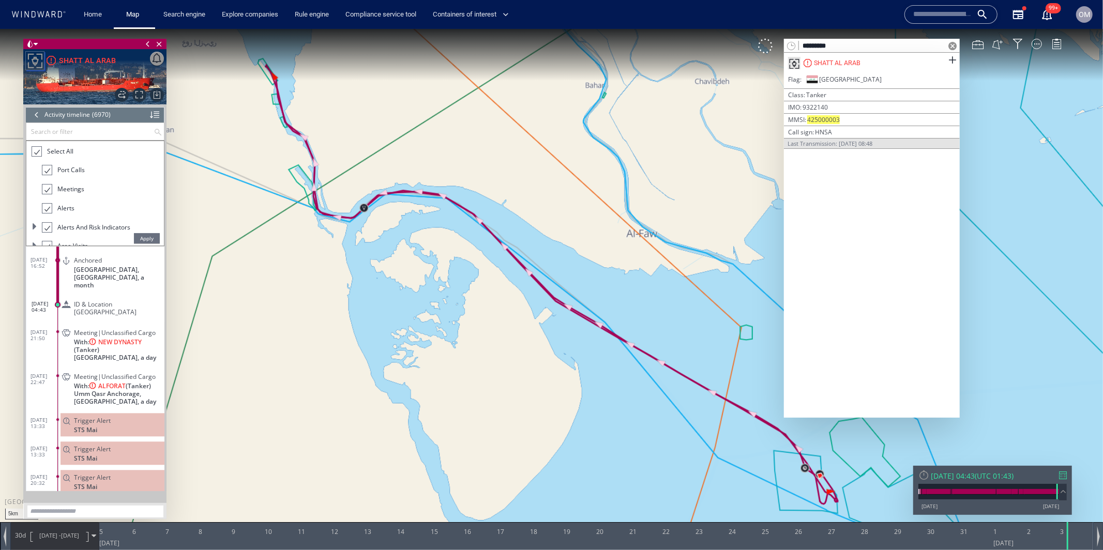
click at [39, 152] on div at bounding box center [36, 151] width 10 height 12
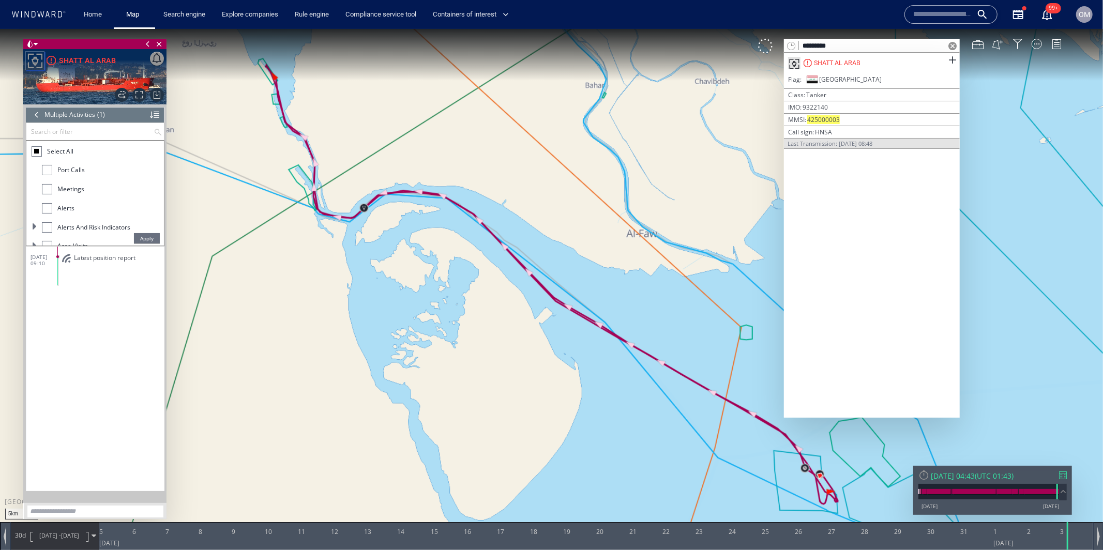
scroll to position [85, 0]
click at [33, 234] on span at bounding box center [35, 236] width 6 height 6
click at [47, 158] on div at bounding box center [47, 159] width 10 height 10
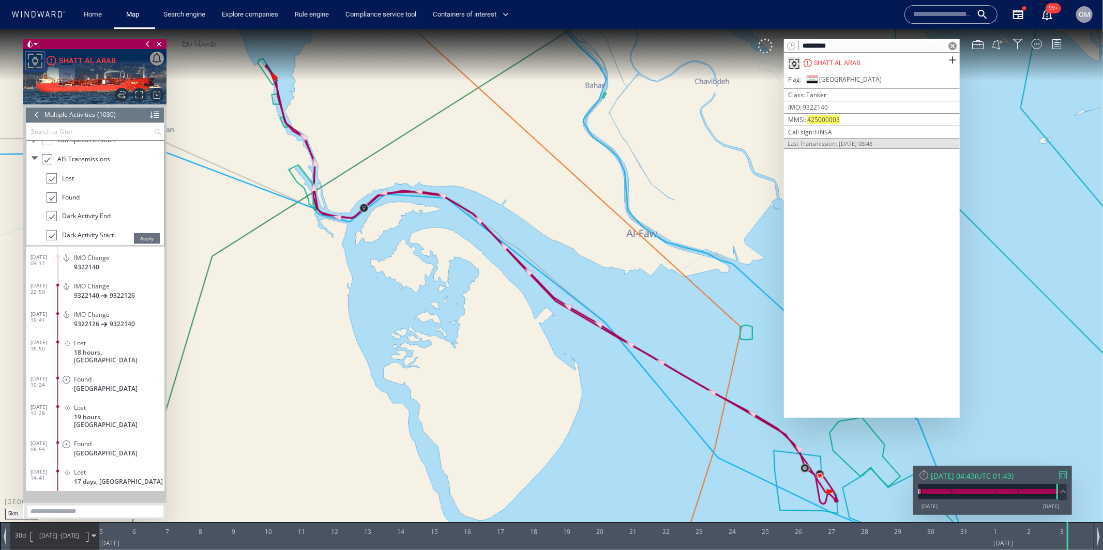
click at [141, 235] on span "Apply" at bounding box center [147, 238] width 26 height 10
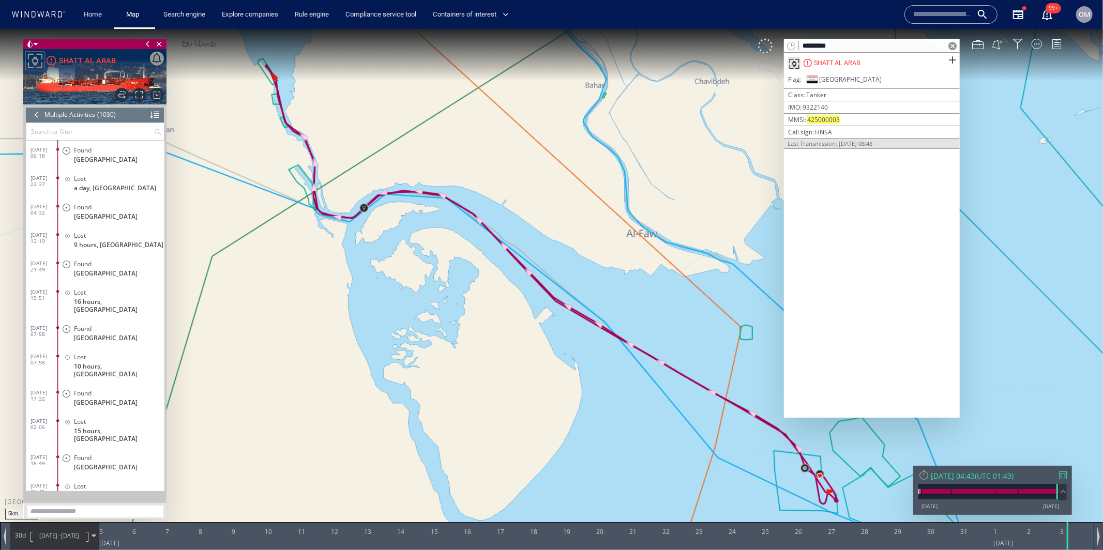
scroll to position [2029, 0]
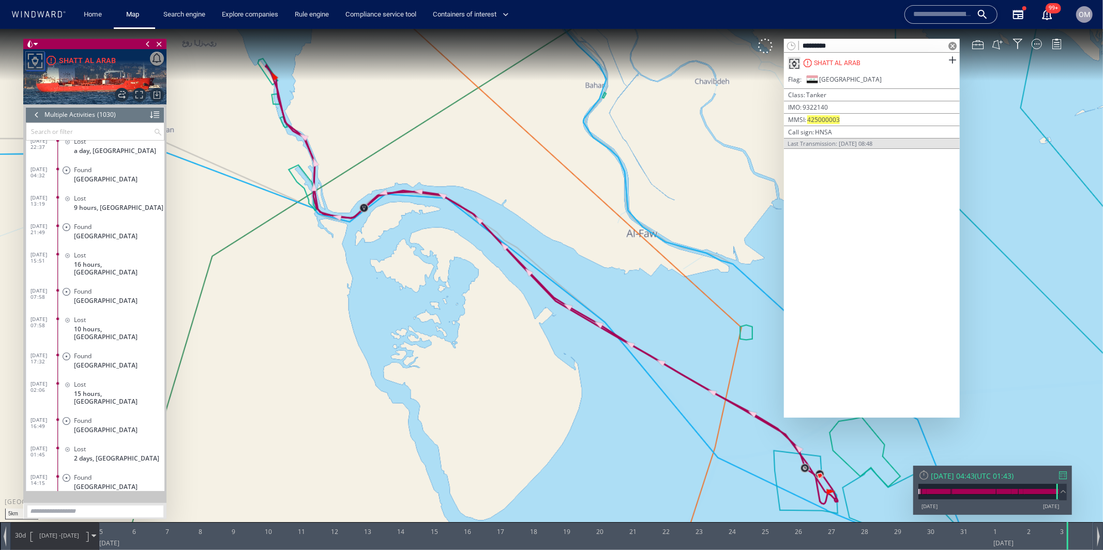
click at [1064, 477] on div at bounding box center [1063, 475] width 8 height 8
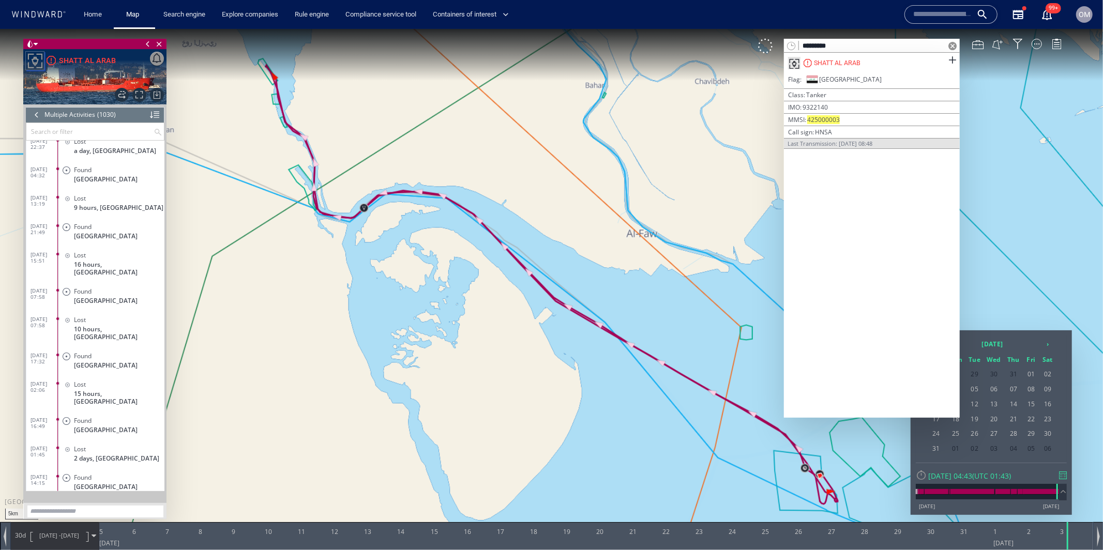
click at [954, 44] on span at bounding box center [952, 45] width 8 height 8
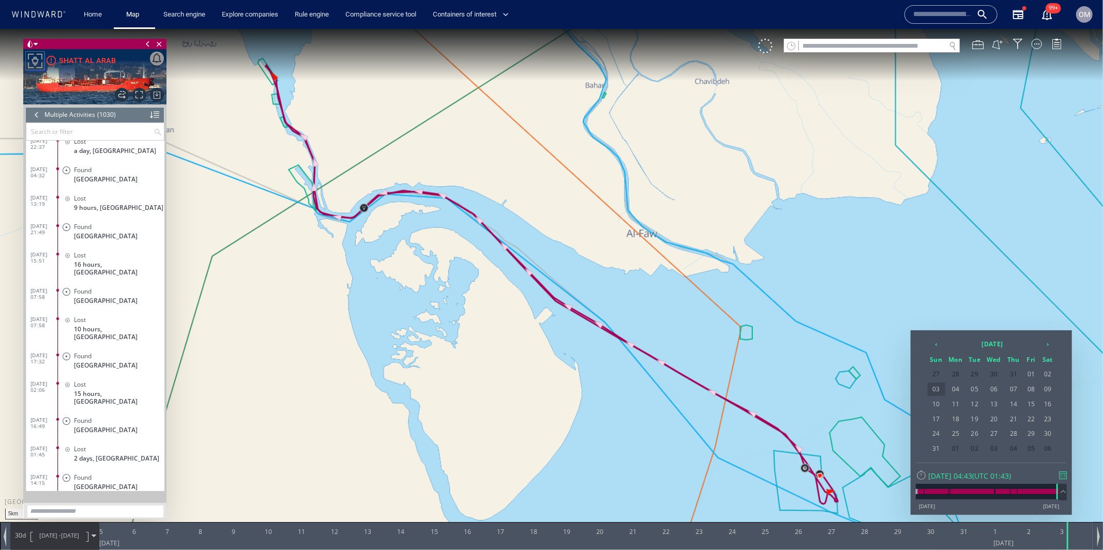
click at [935, 387] on span "03" at bounding box center [936, 388] width 18 height 13
click at [37, 113] on div at bounding box center [36, 114] width 11 height 16
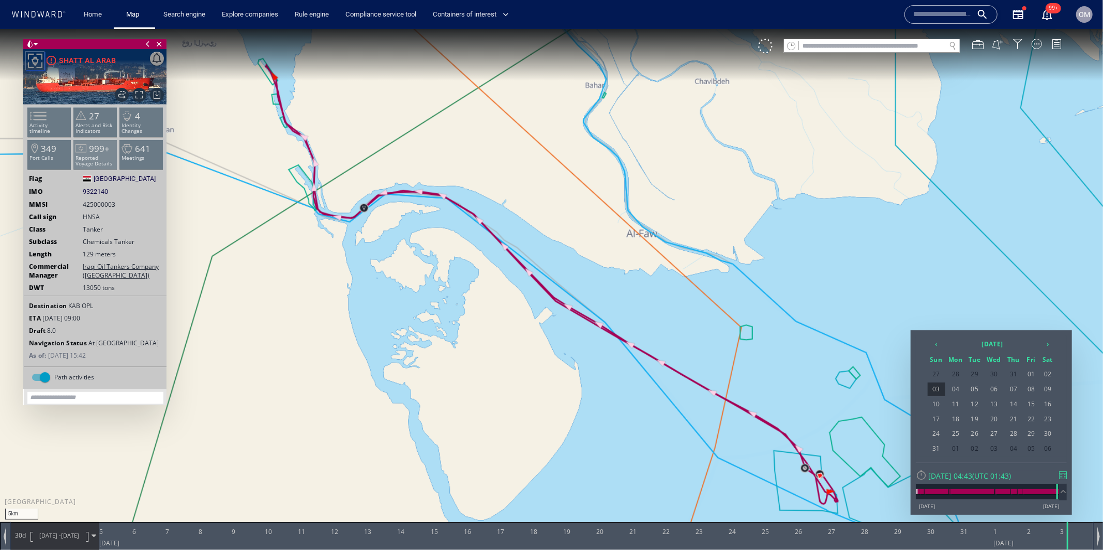
click at [83, 159] on p "Reported Voyage Details" at bounding box center [95, 160] width 44 height 11
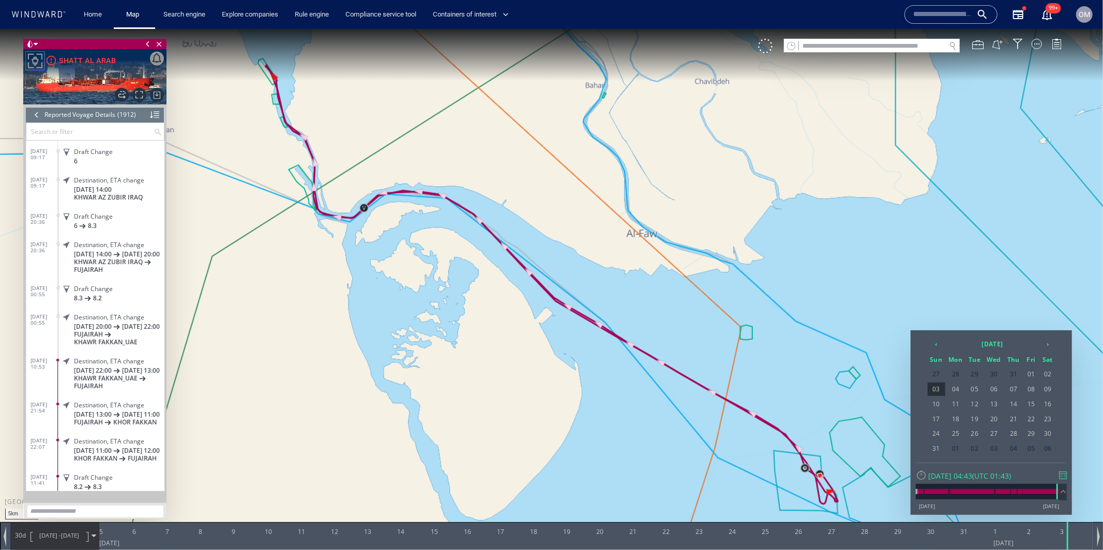
scroll to position [54009, 0]
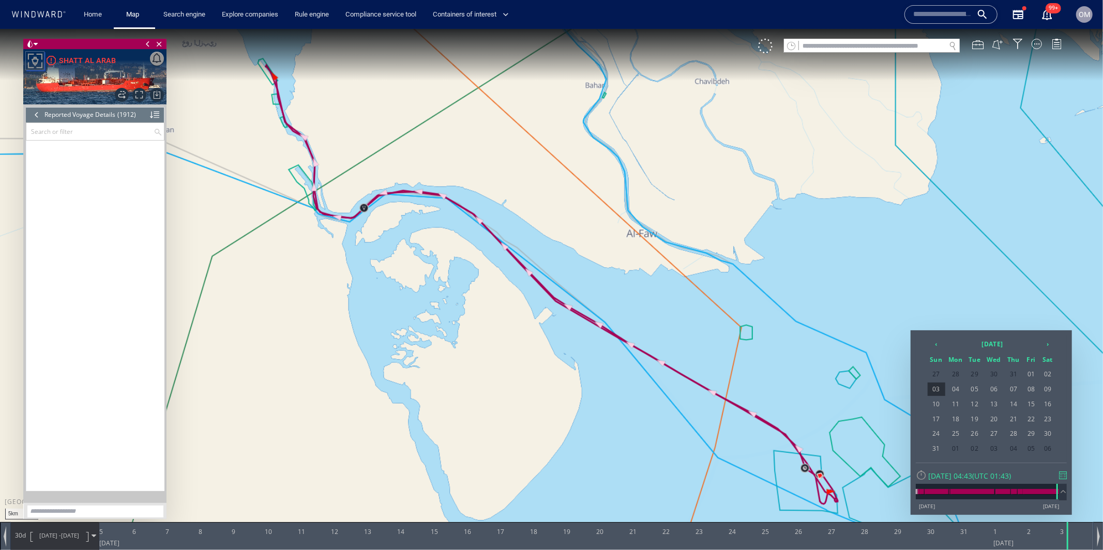
click at [35, 113] on div at bounding box center [36, 114] width 11 height 16
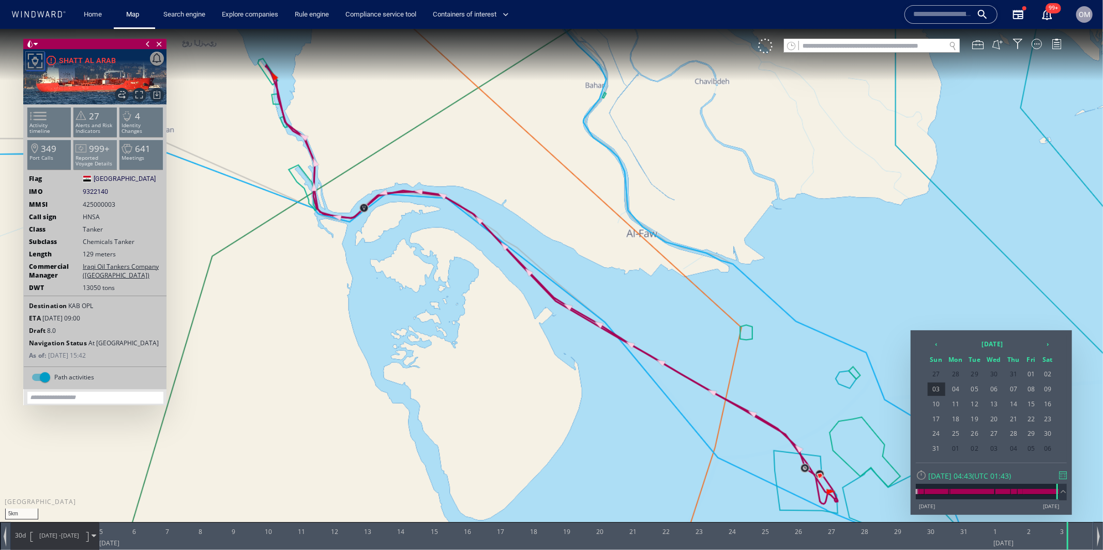
click at [103, 148] on span "999+" at bounding box center [99, 148] width 21 height 12
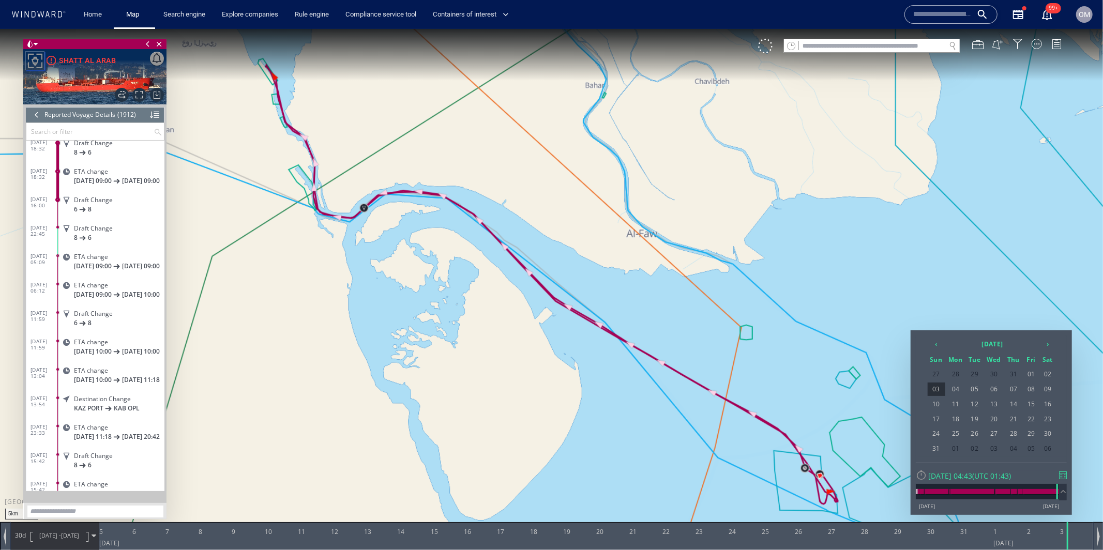
scroll to position [53984, 0]
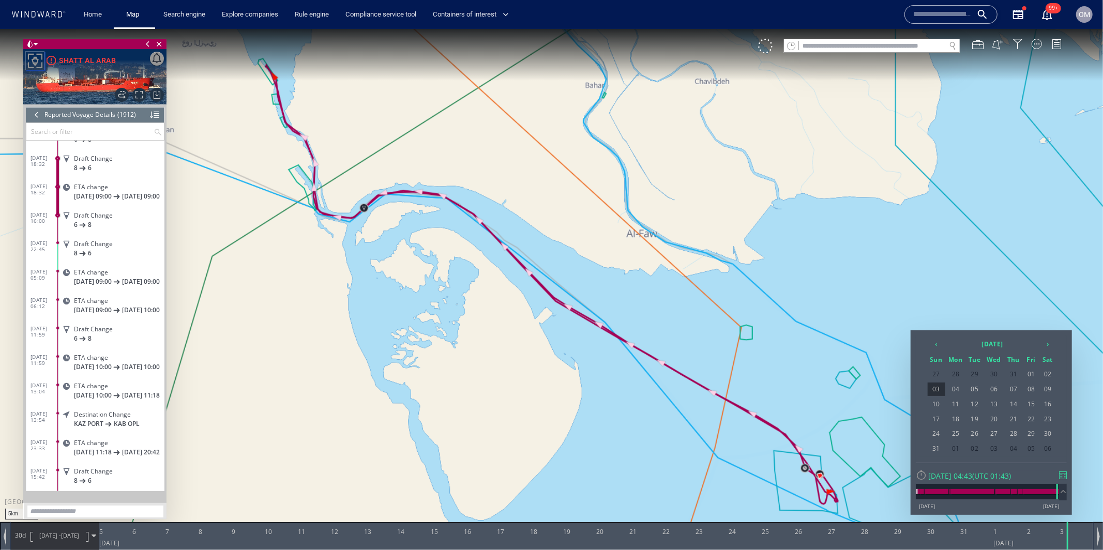
click at [36, 119] on div at bounding box center [36, 114] width 11 height 16
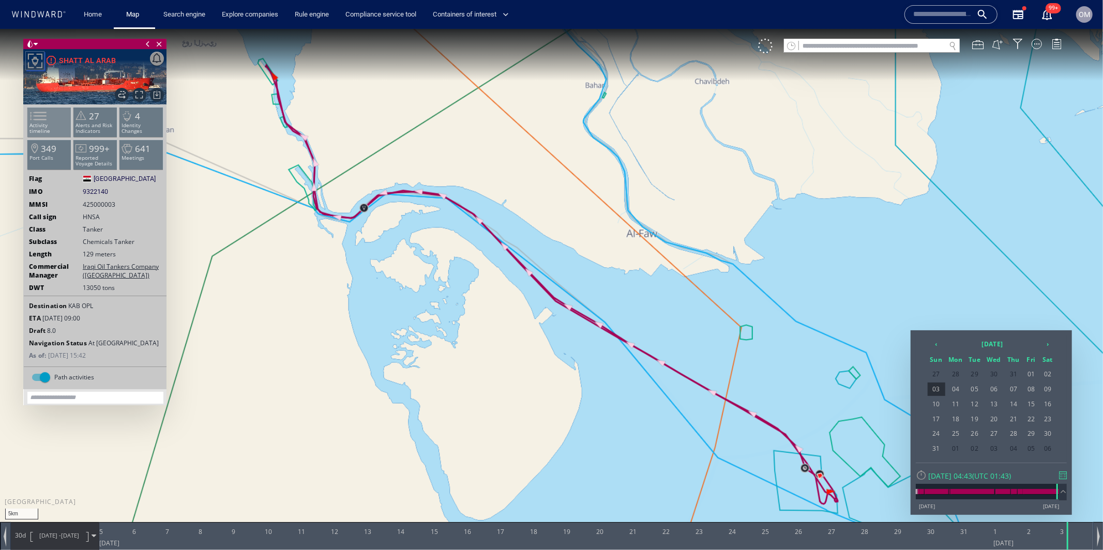
click at [40, 110] on span at bounding box center [32, 115] width 16 height 15
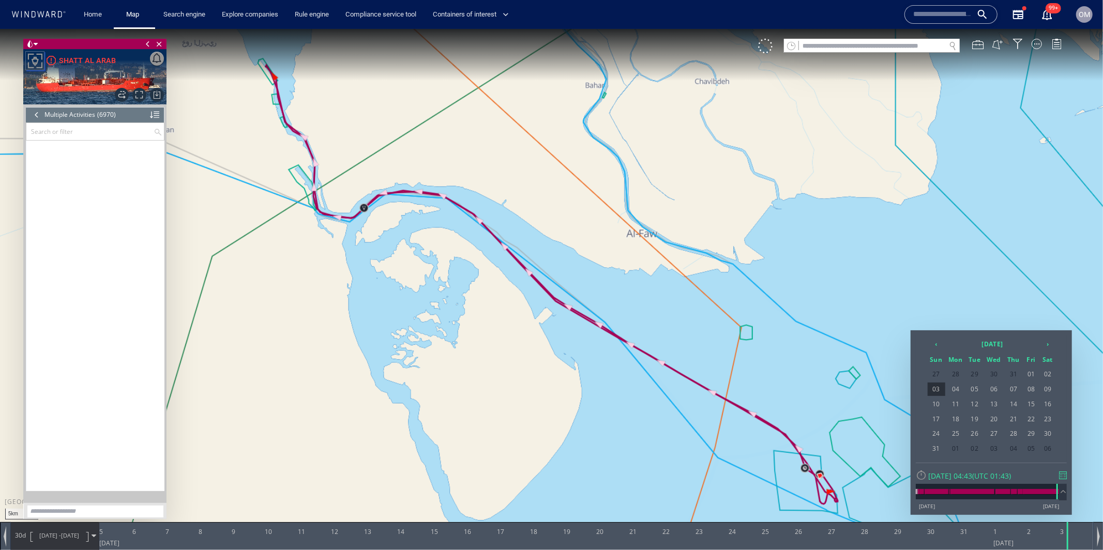
scroll to position [197254, 0]
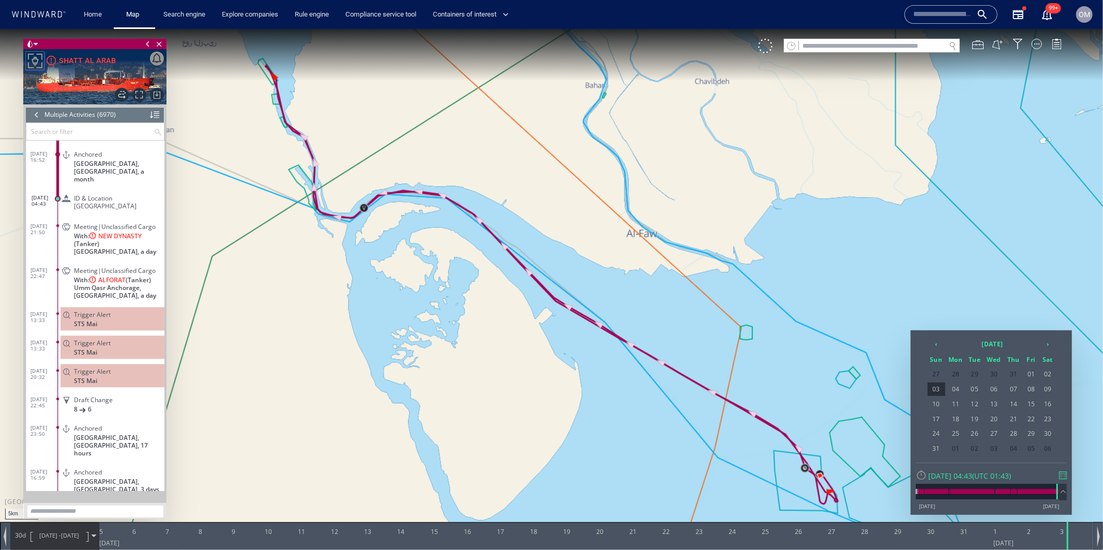
click at [38, 116] on div at bounding box center [36, 114] width 11 height 16
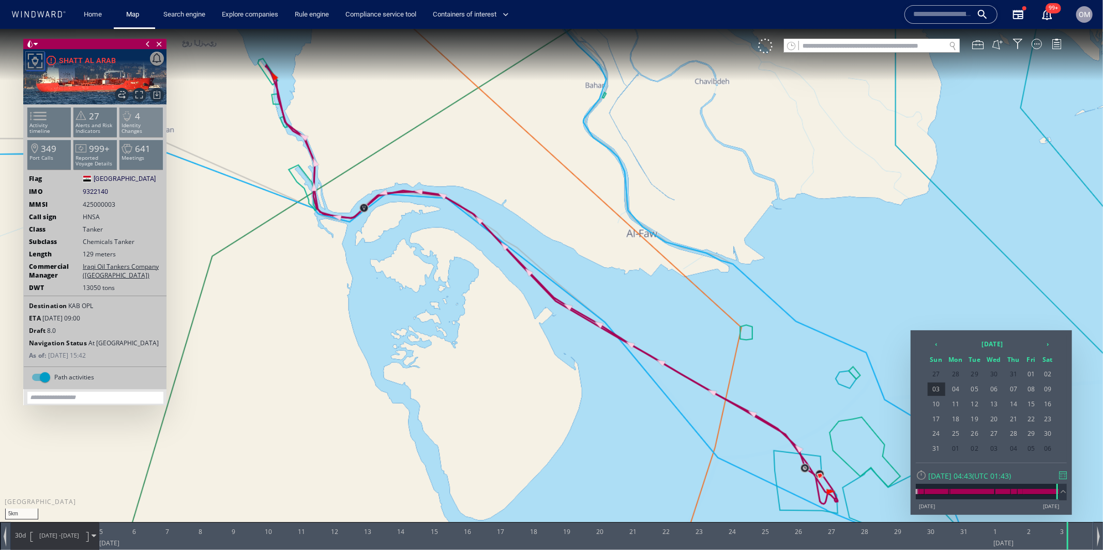
click at [148, 124] on p "Identity Changes" at bounding box center [141, 127] width 44 height 11
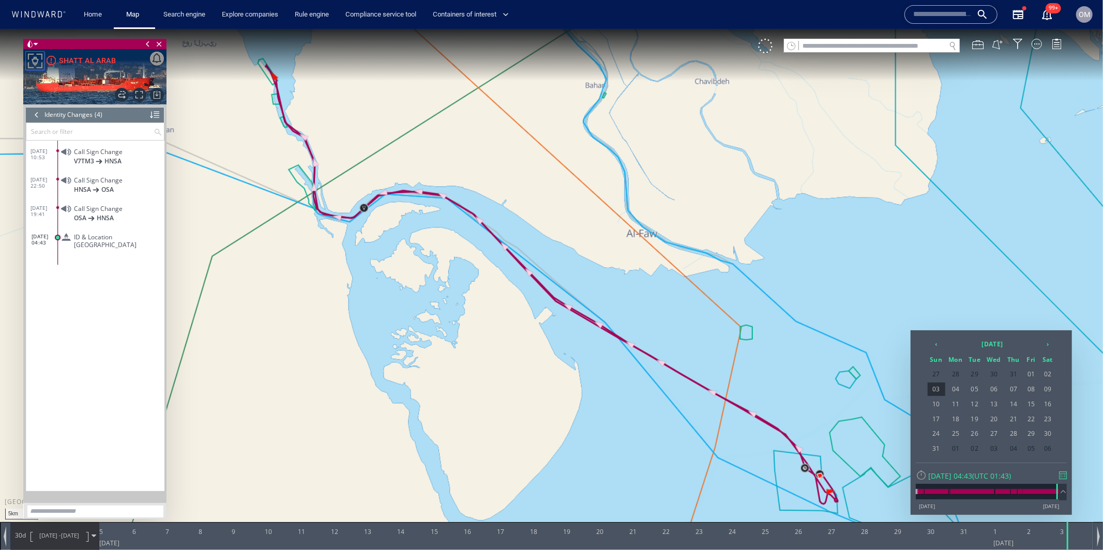
click at [43, 114] on header "Identity Changes (4) (Still Loading...)" at bounding box center [95, 114] width 139 height 16
click at [37, 114] on div at bounding box center [36, 114] width 11 height 16
